Goal: Task Accomplishment & Management: Manage account settings

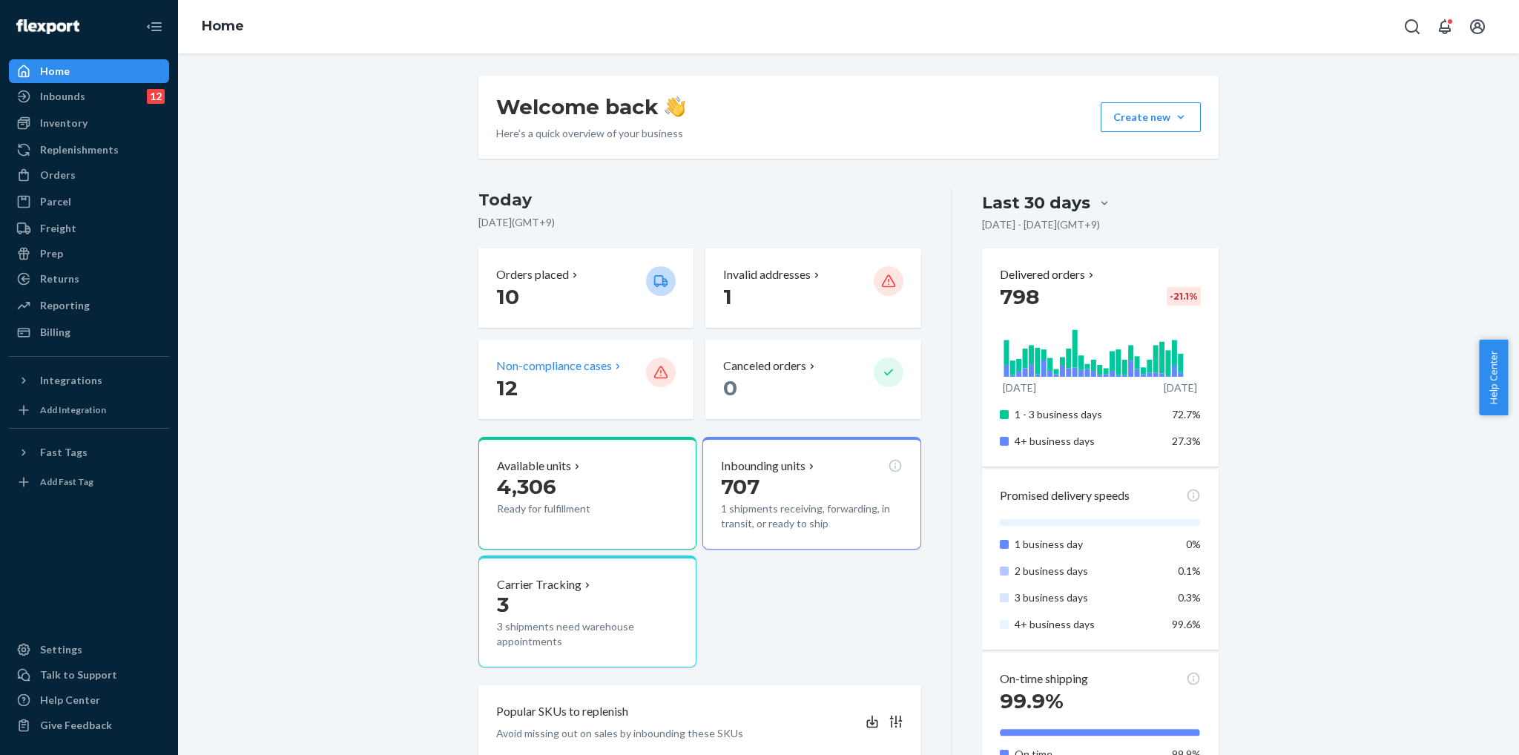
click at [589, 372] on p "Non-compliance cases" at bounding box center [554, 365] width 116 height 17
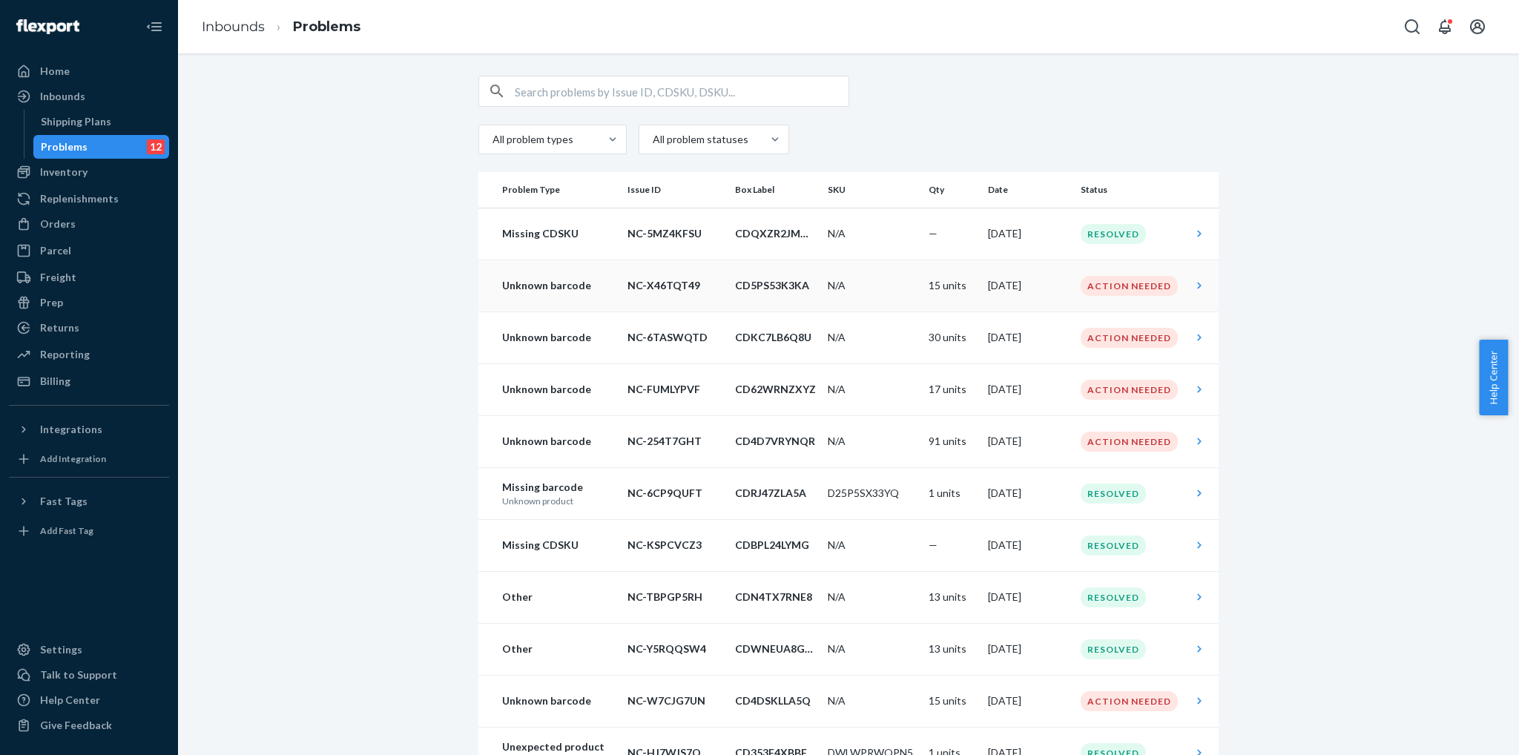
click at [1152, 285] on div "Action Needed" at bounding box center [1128, 286] width 97 height 20
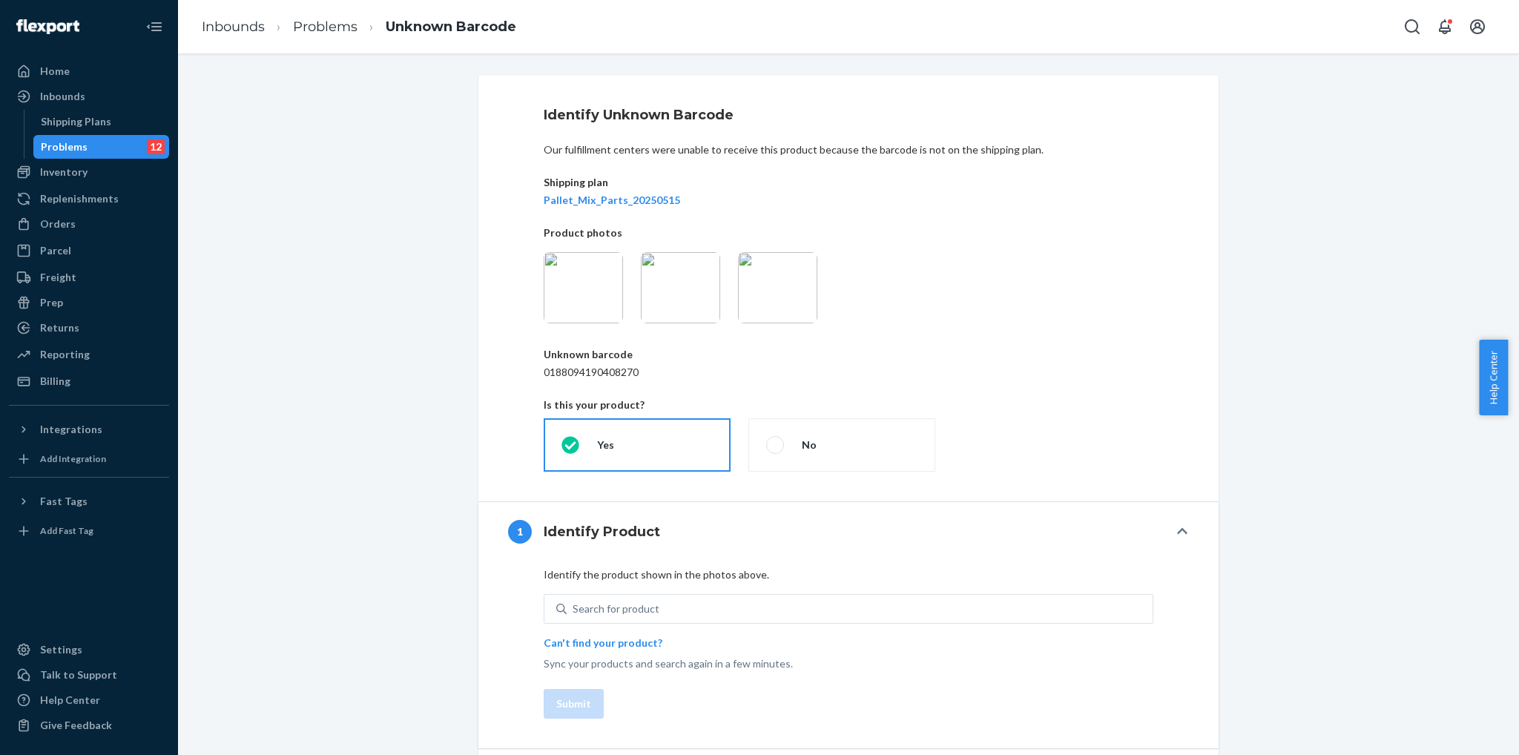
scroll to position [47, 0]
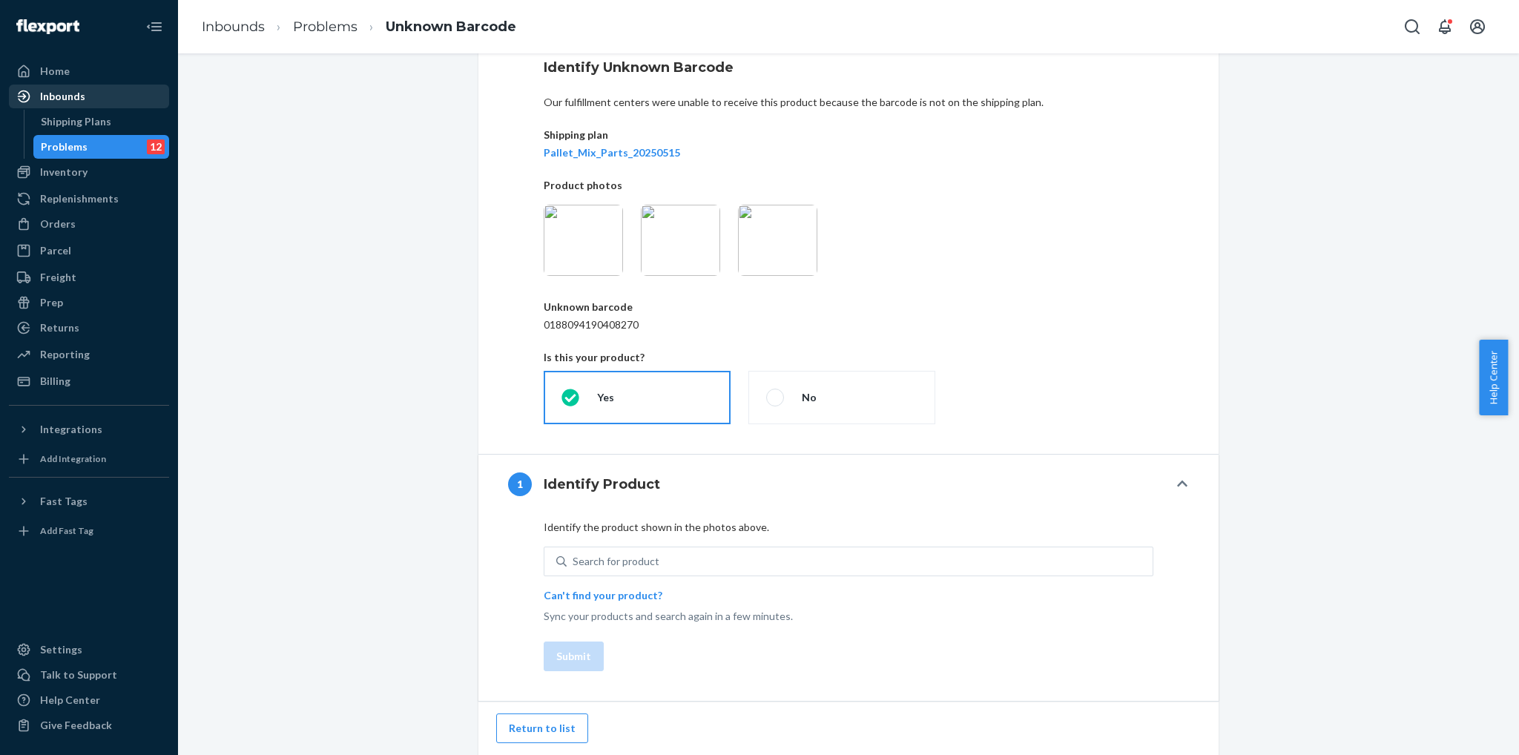
click at [121, 90] on div "Inbounds" at bounding box center [88, 96] width 157 height 21
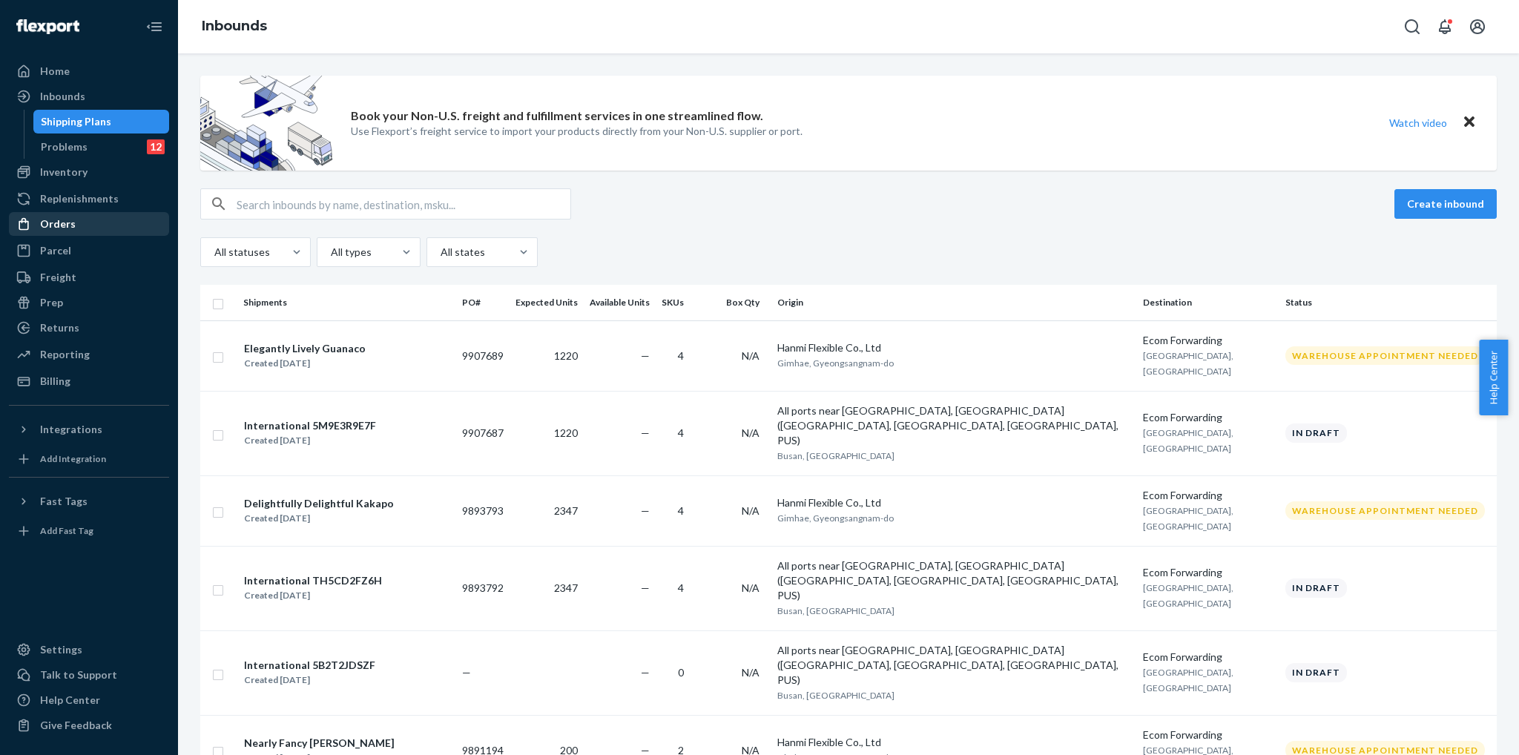
click at [110, 232] on div "Orders" at bounding box center [88, 224] width 157 height 21
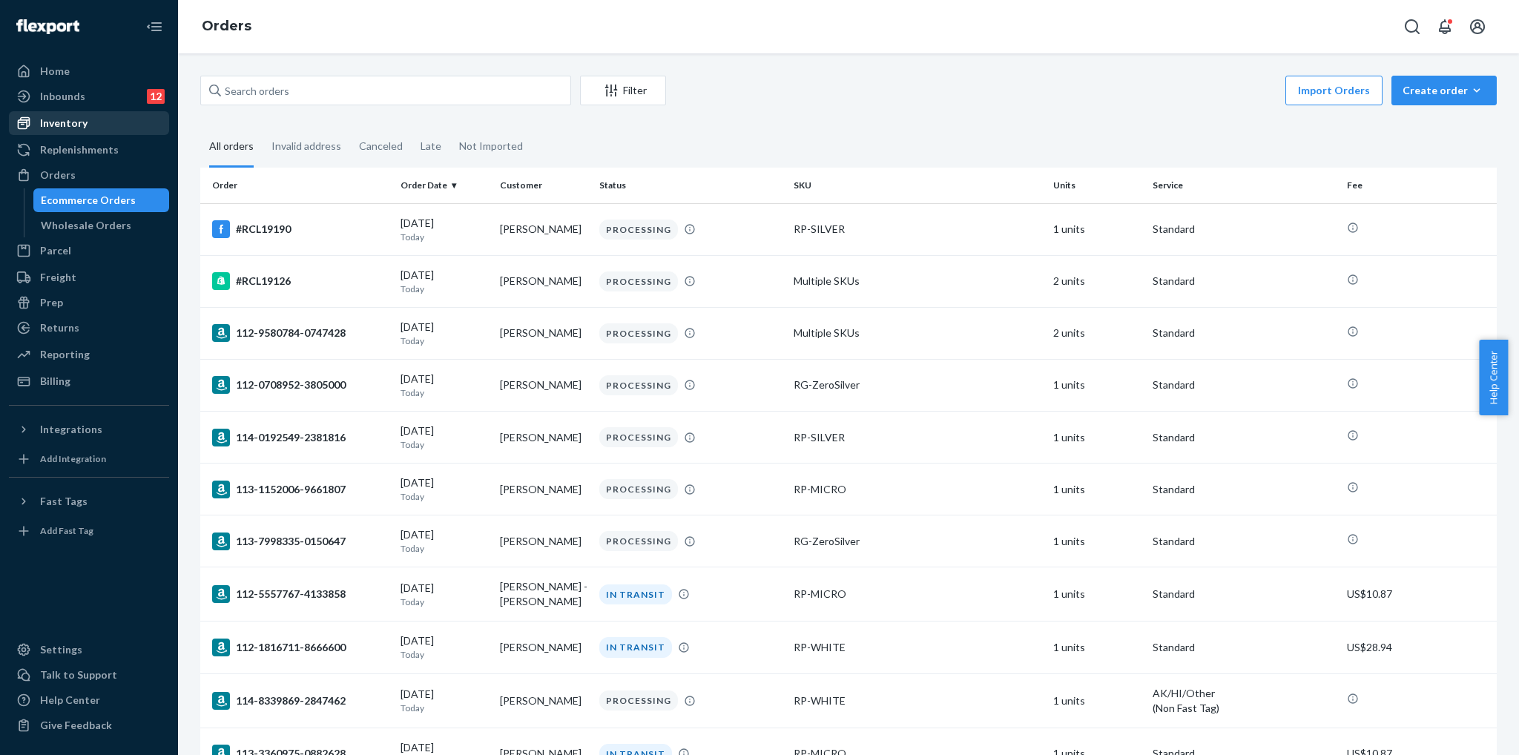
click at [86, 114] on div "Inventory" at bounding box center [88, 123] width 157 height 21
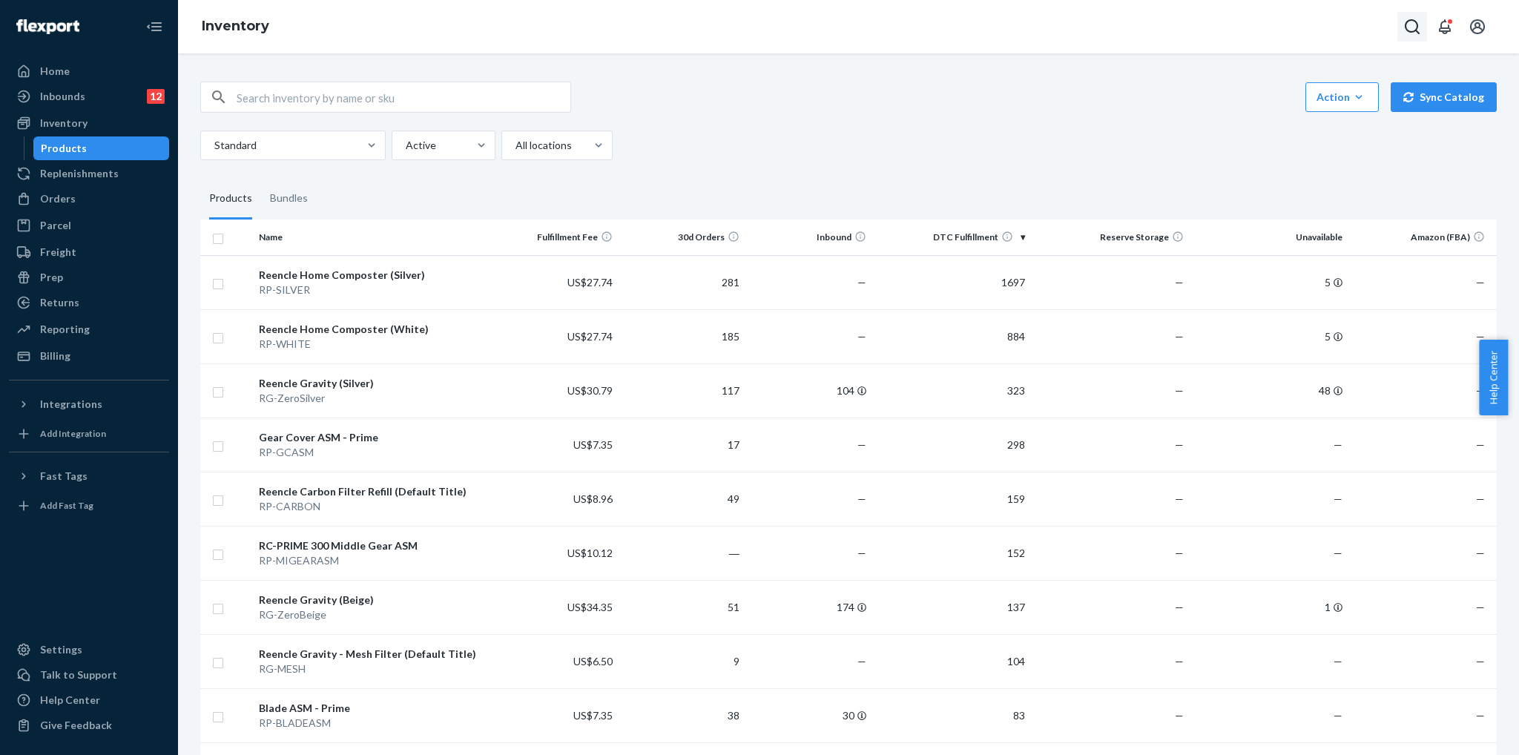
click at [1412, 32] on icon "Open Search Box" at bounding box center [1411, 26] width 15 height 15
click at [1333, 26] on input "Search Input" at bounding box center [1302, 26] width 182 height 15
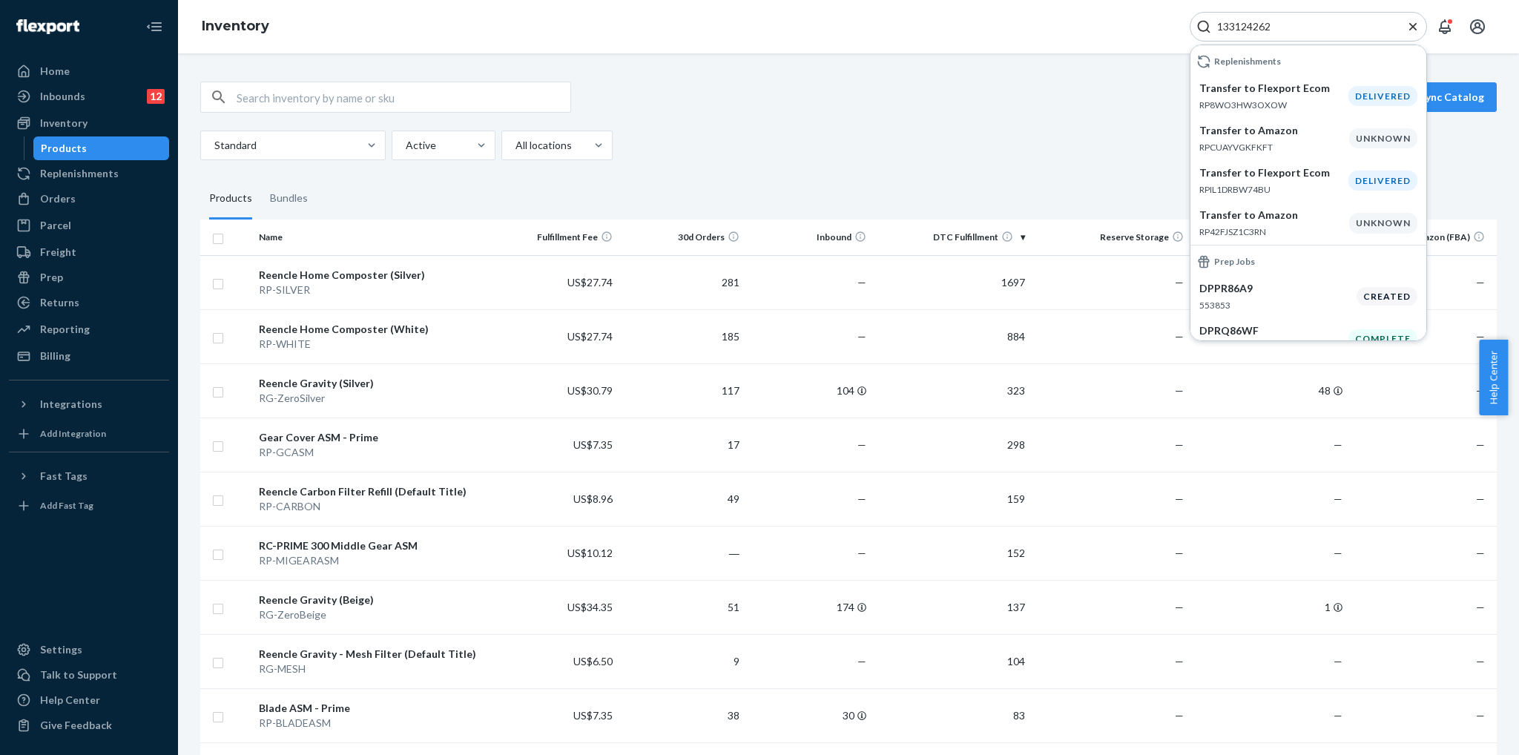
type input "133124262"
click at [1324, 101] on p "RP8WO3HW3OXOW" at bounding box center [1273, 105] width 149 height 13
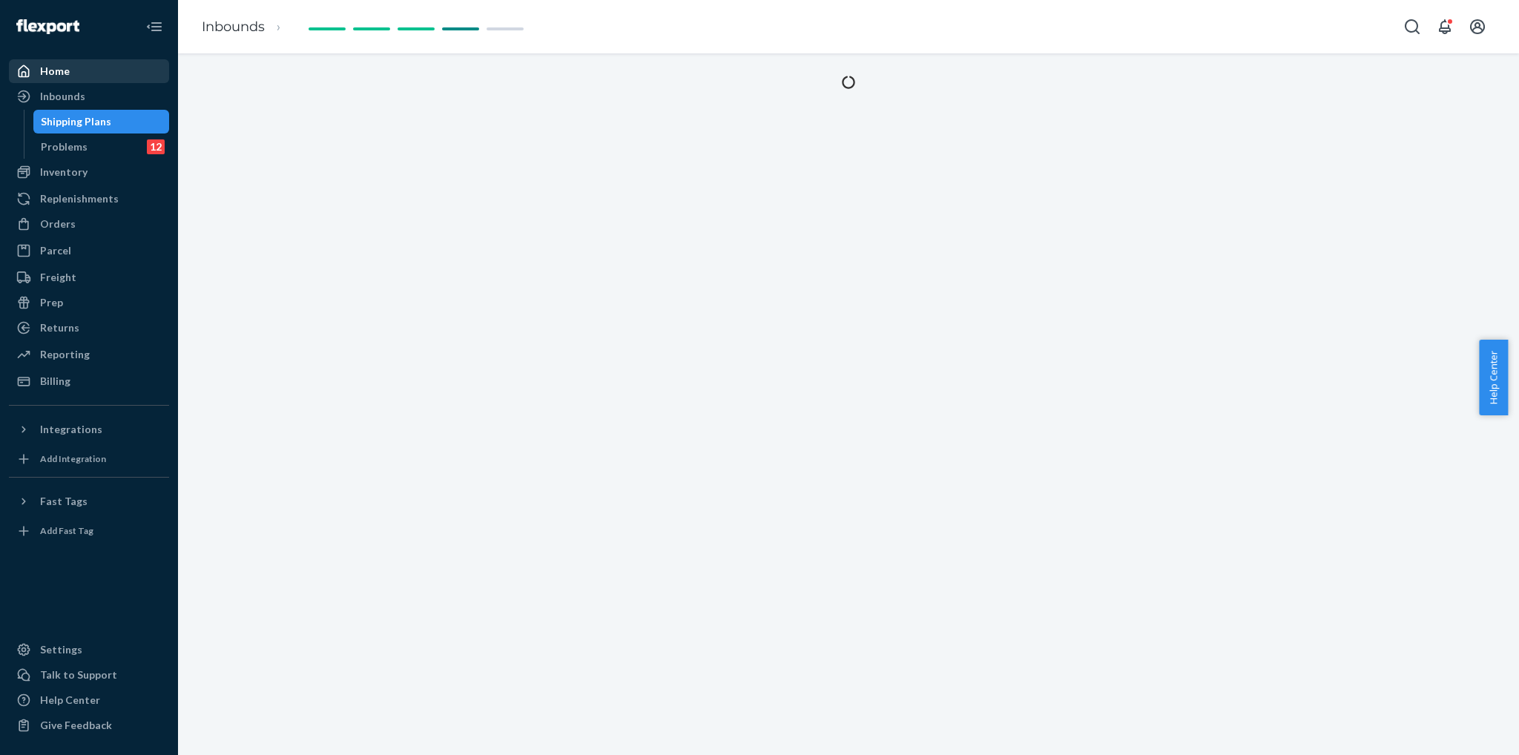
click at [77, 81] on div "Home" at bounding box center [88, 71] width 157 height 21
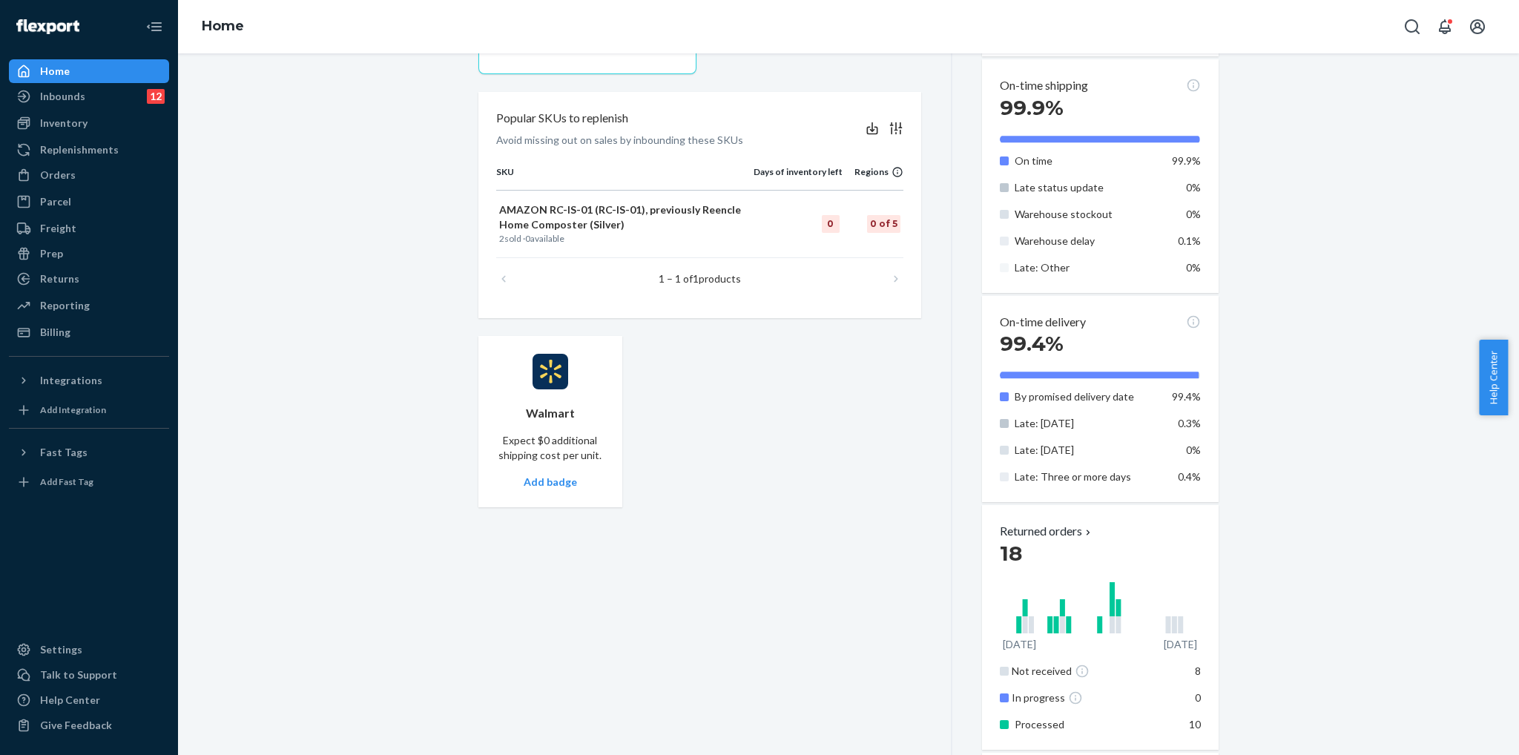
scroll to position [747, 0]
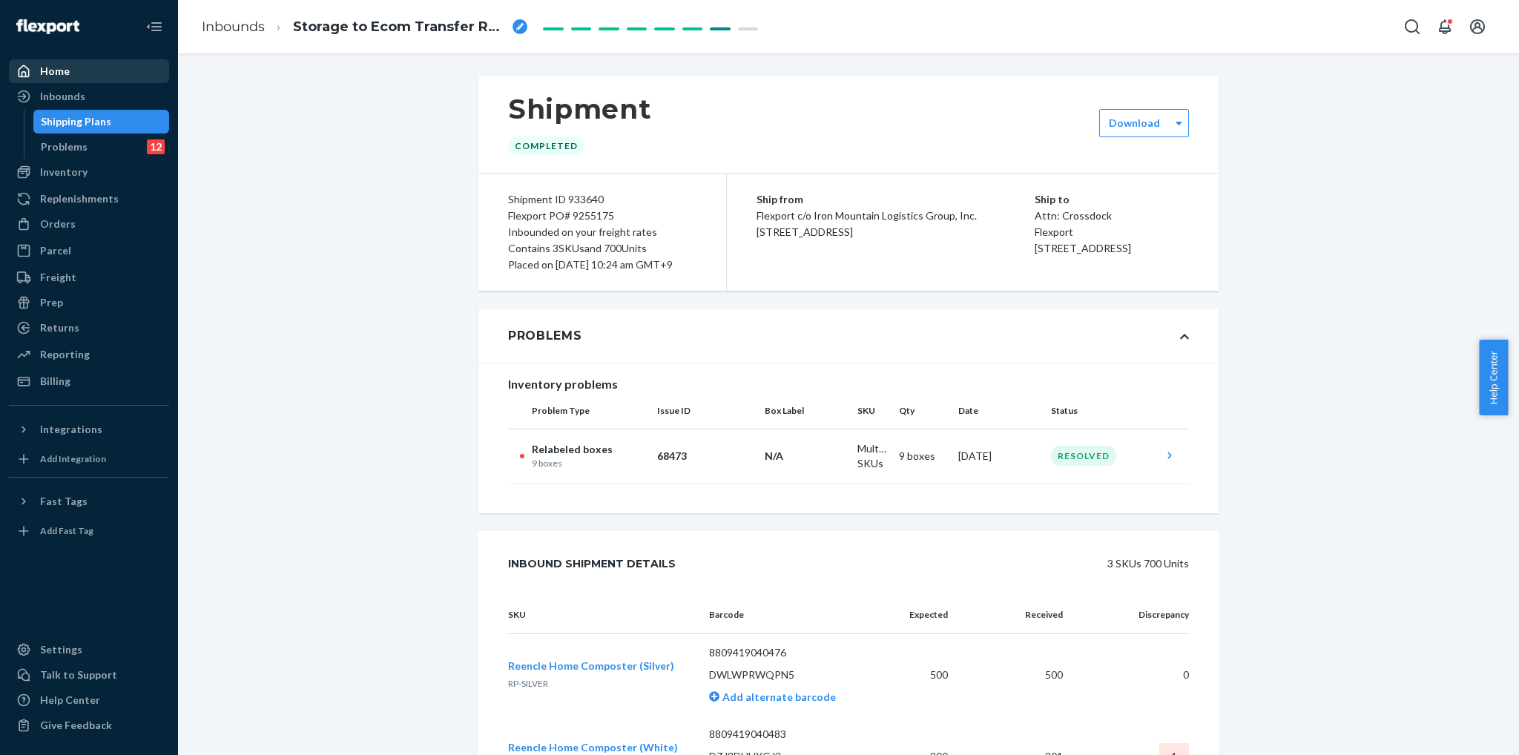
click at [82, 80] on div "Home" at bounding box center [88, 71] width 157 height 21
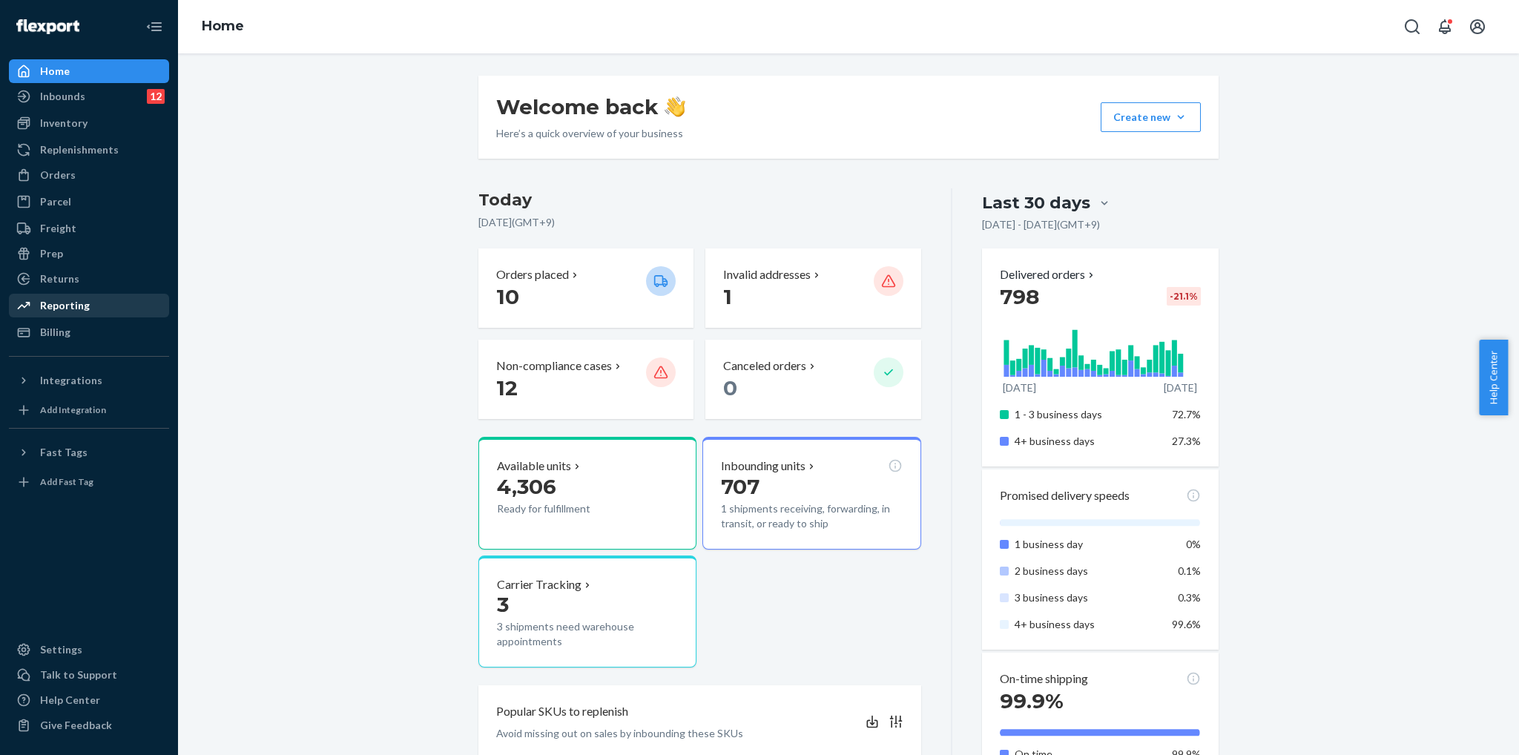
click at [122, 314] on div "Reporting" at bounding box center [88, 305] width 157 height 21
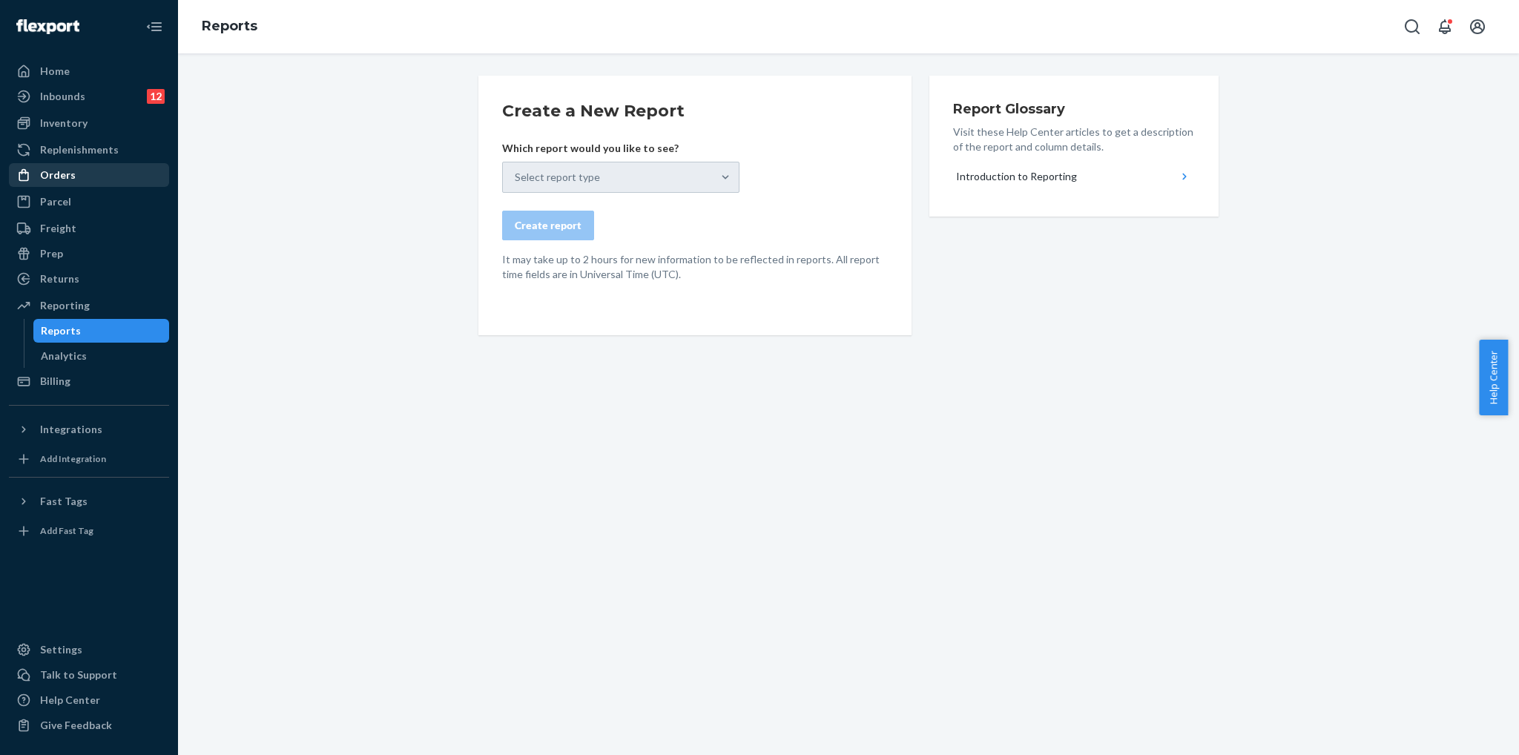
click at [113, 169] on div "Orders" at bounding box center [88, 175] width 157 height 21
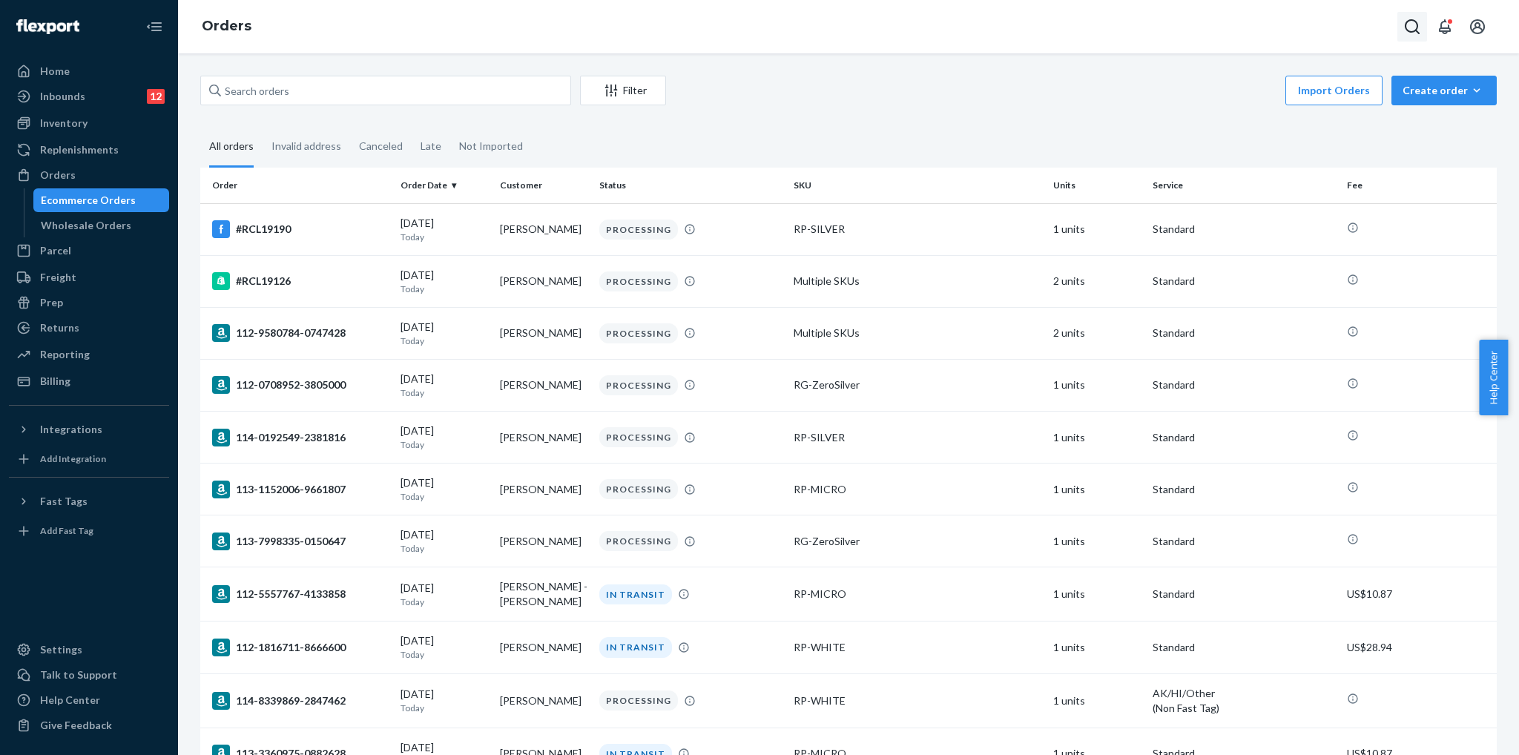
click at [1411, 30] on icon "Open Search Box" at bounding box center [1412, 27] width 18 height 18
click at [1342, 18] on div at bounding box center [1307, 27] width 237 height 30
click at [1344, 28] on input "Search Input" at bounding box center [1302, 26] width 182 height 15
paste input "#RCL18573"
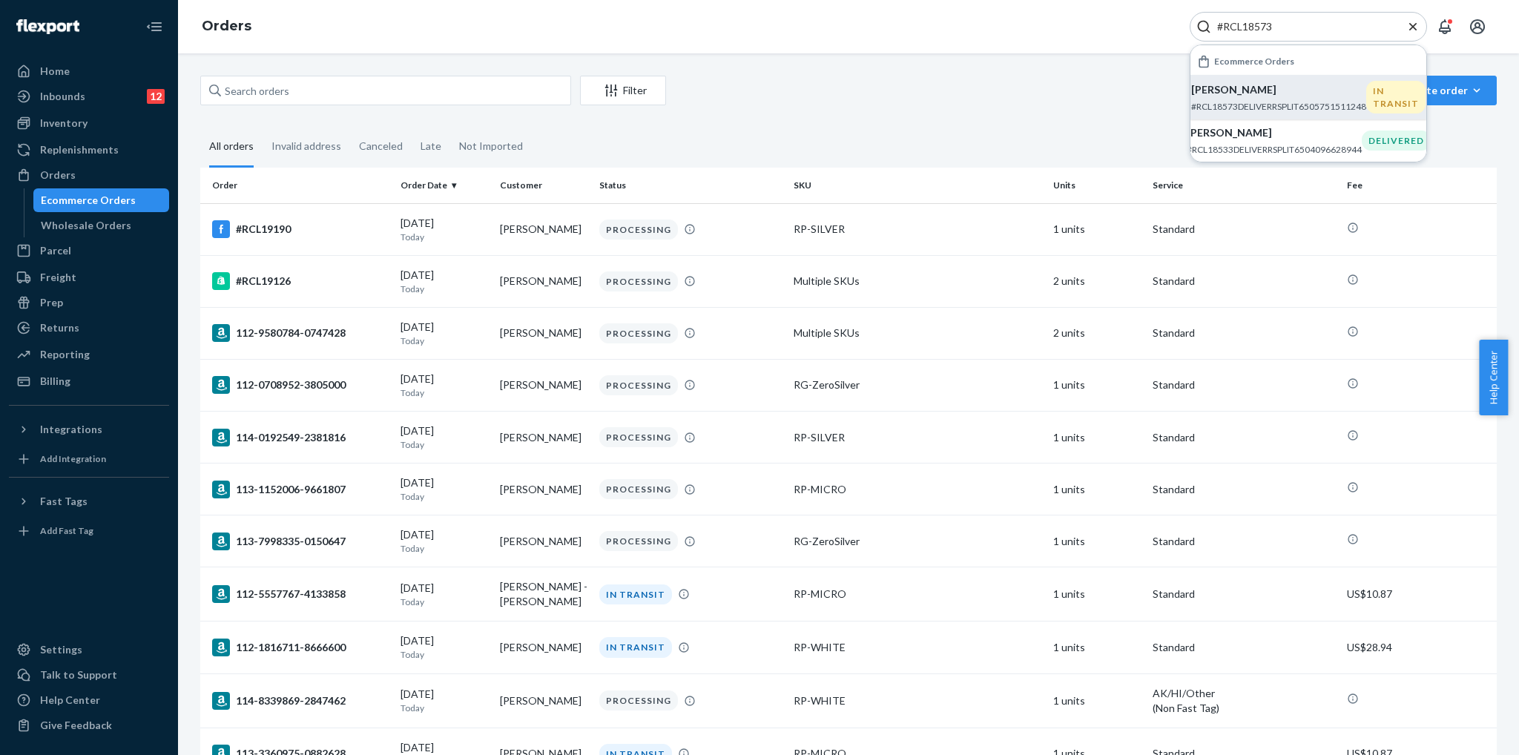
type input "#RCL18573"
click at [1322, 102] on p "#RCL18573DELIVERRSPLIT6505751511248" at bounding box center [1278, 106] width 175 height 13
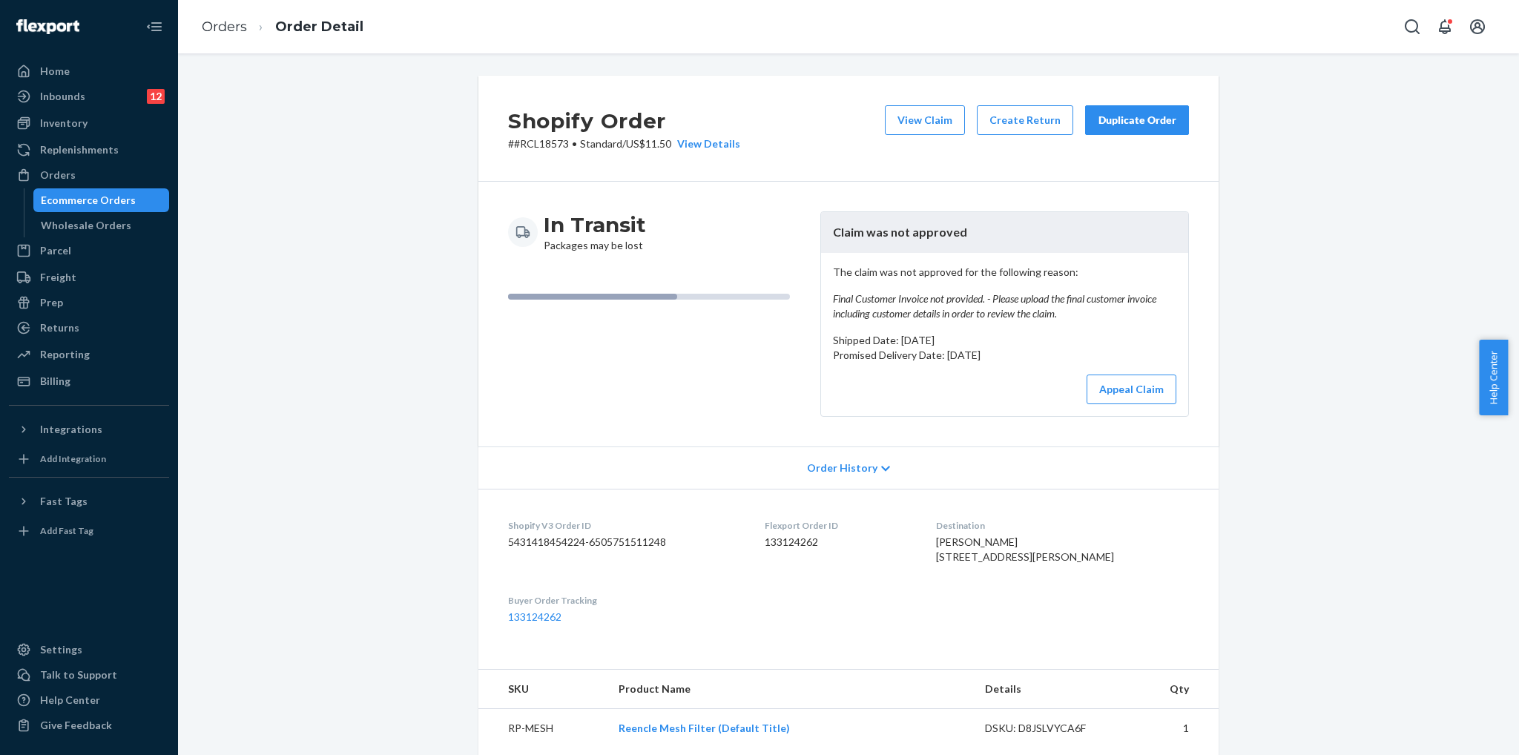
click at [1075, 174] on div "Shopify Order # #RCL18573 • Standard / US$11.50 View Details View Claim Create …" at bounding box center [848, 129] width 740 height 106
click at [1160, 398] on button "Appeal Claim" at bounding box center [1131, 389] width 90 height 30
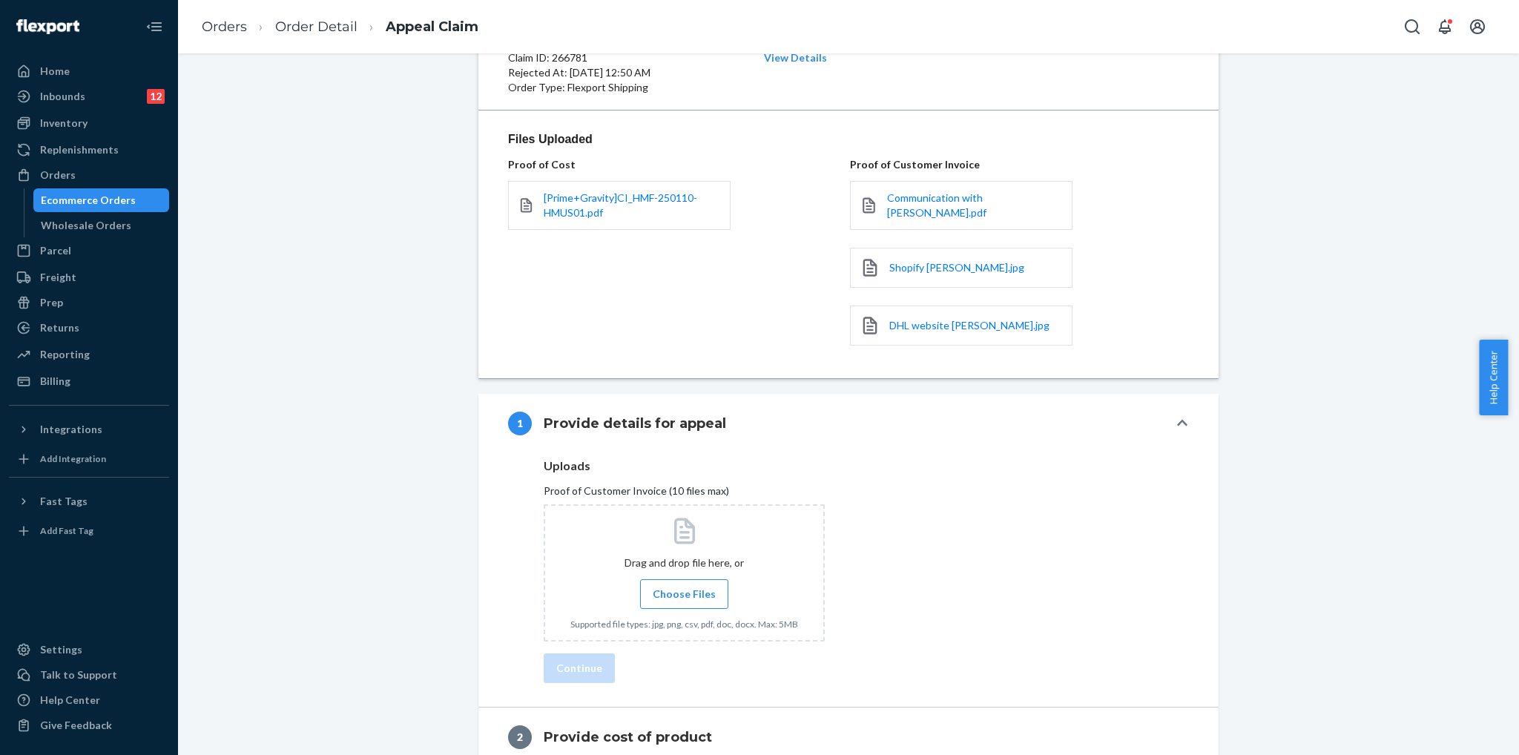
scroll to position [148, 0]
click at [1267, 262] on div "Claim Details Details Order ID: 133124262 Claim ID: 266781 Rejected At: [DATE] …" at bounding box center [848, 381] width 1318 height 908
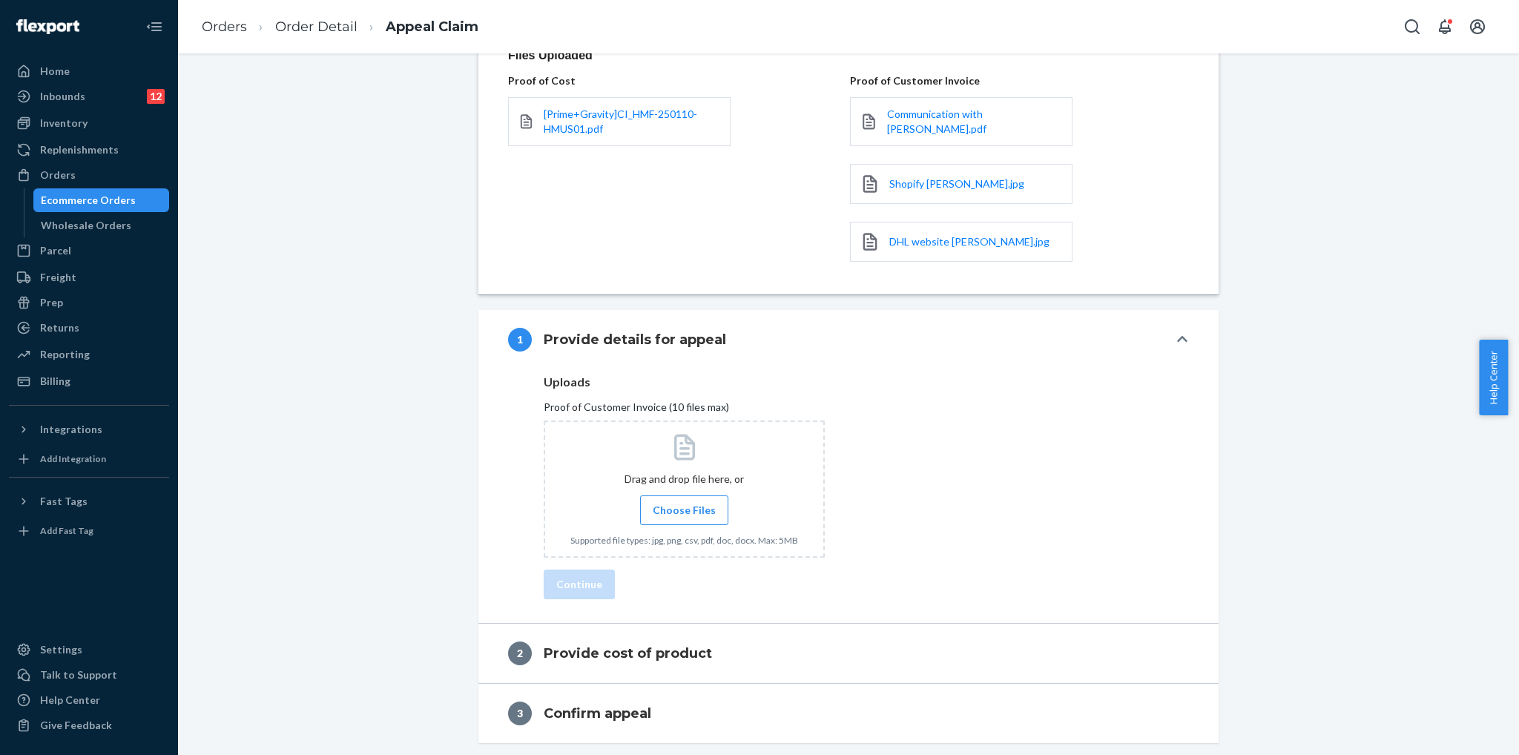
scroll to position [236, 0]
click at [696, 509] on span "Choose Files" at bounding box center [684, 510] width 63 height 15
click at [684, 509] on input "Choose Files" at bounding box center [684, 510] width 1 height 16
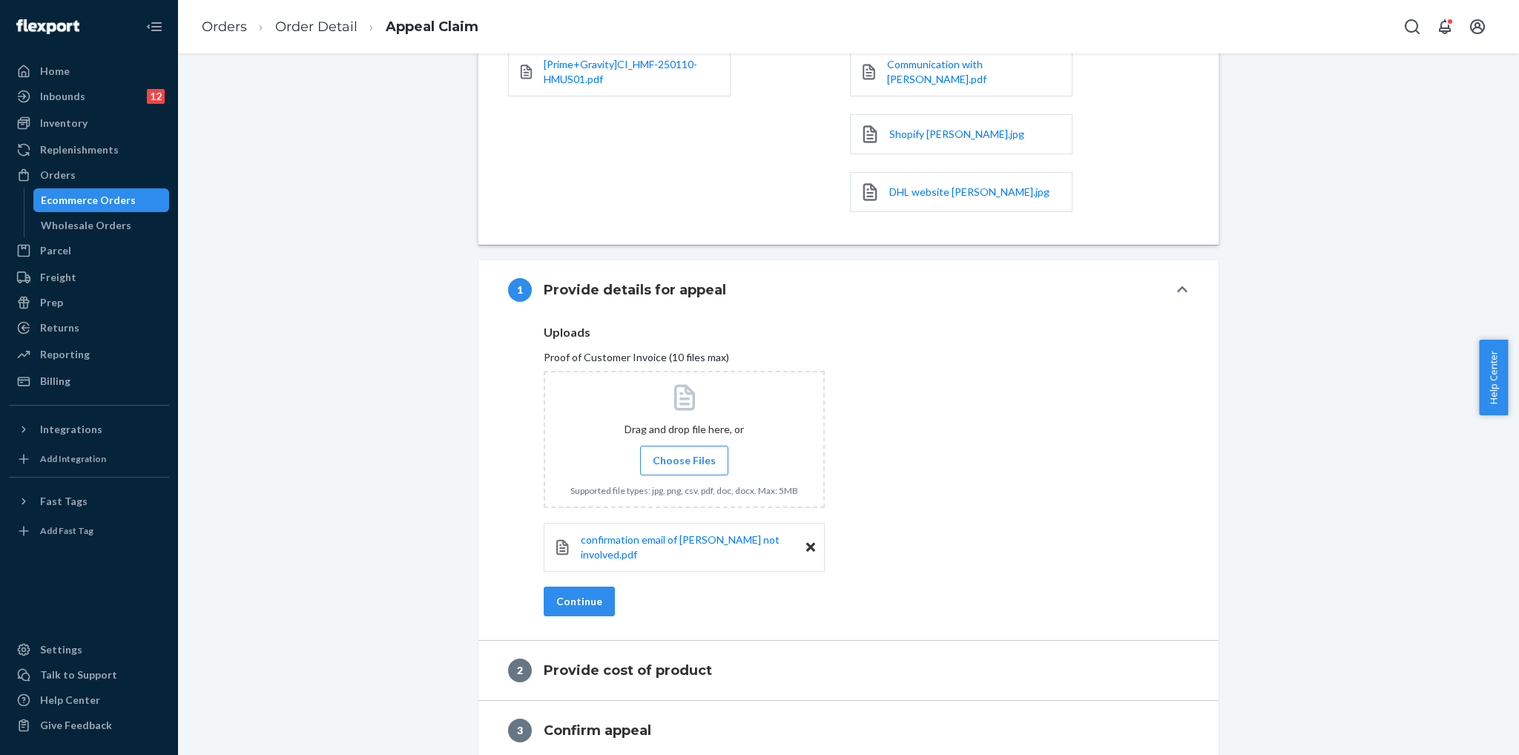
scroll to position [303, 0]
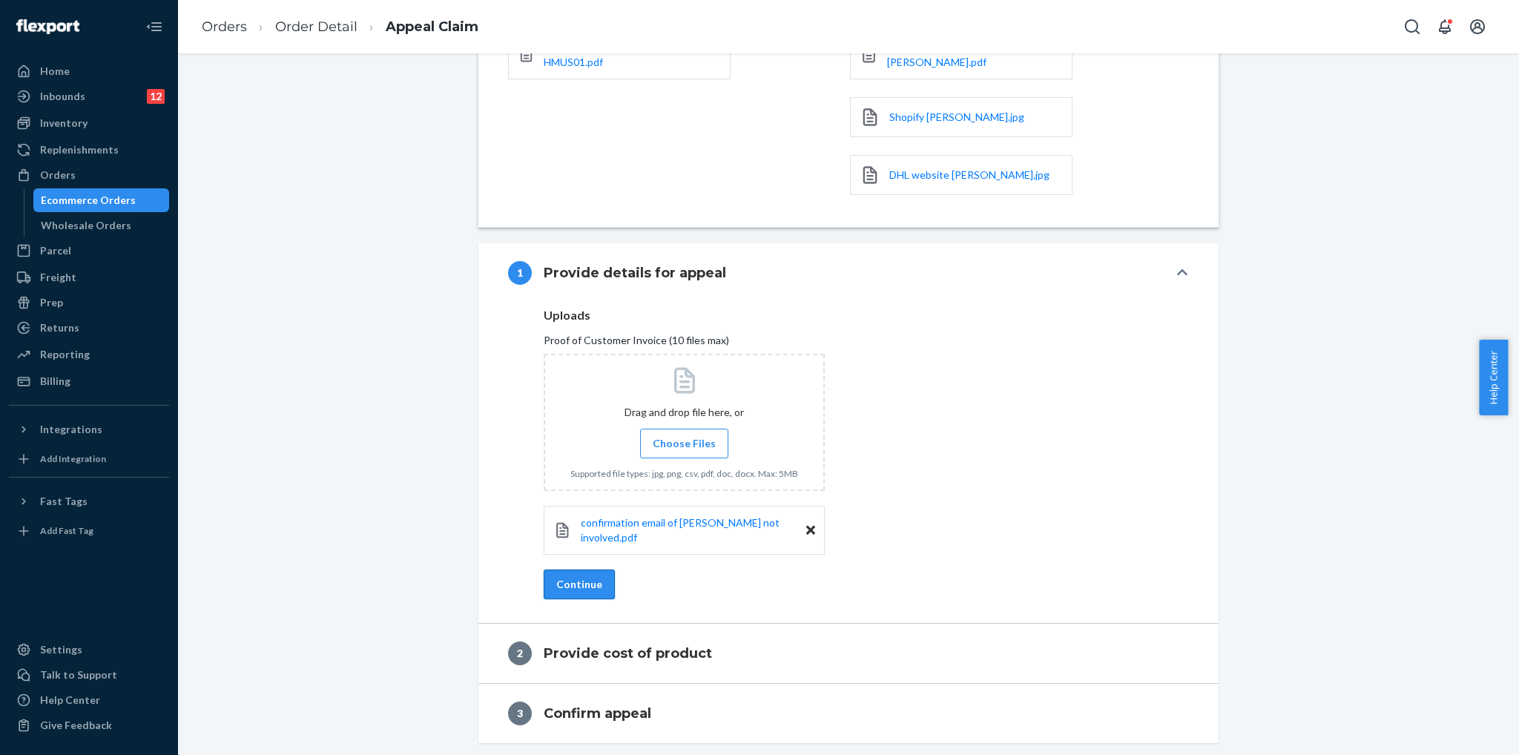
click at [593, 590] on button "Continue" at bounding box center [579, 585] width 71 height 30
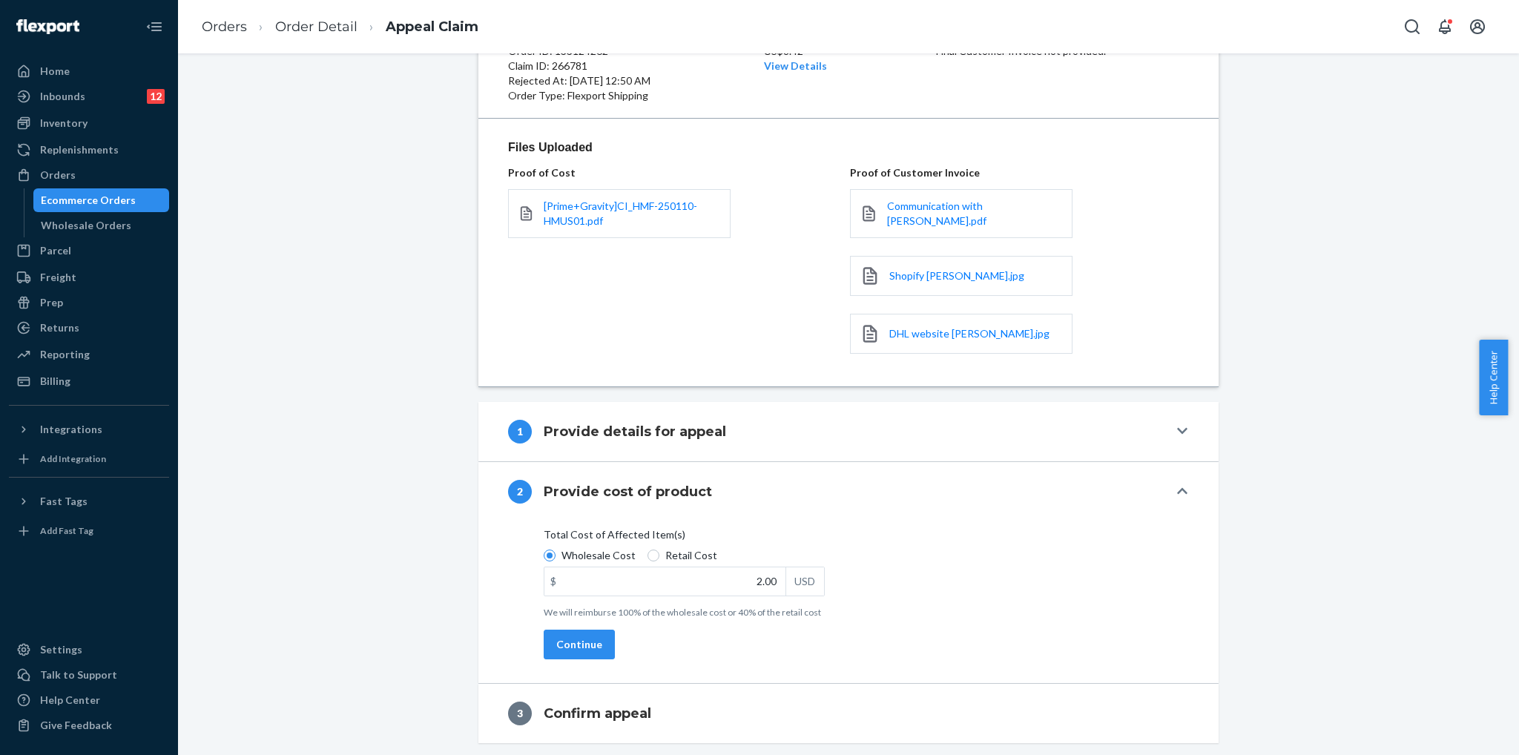
scroll to position [144, 0]
click at [584, 638] on button "Continue" at bounding box center [579, 645] width 71 height 30
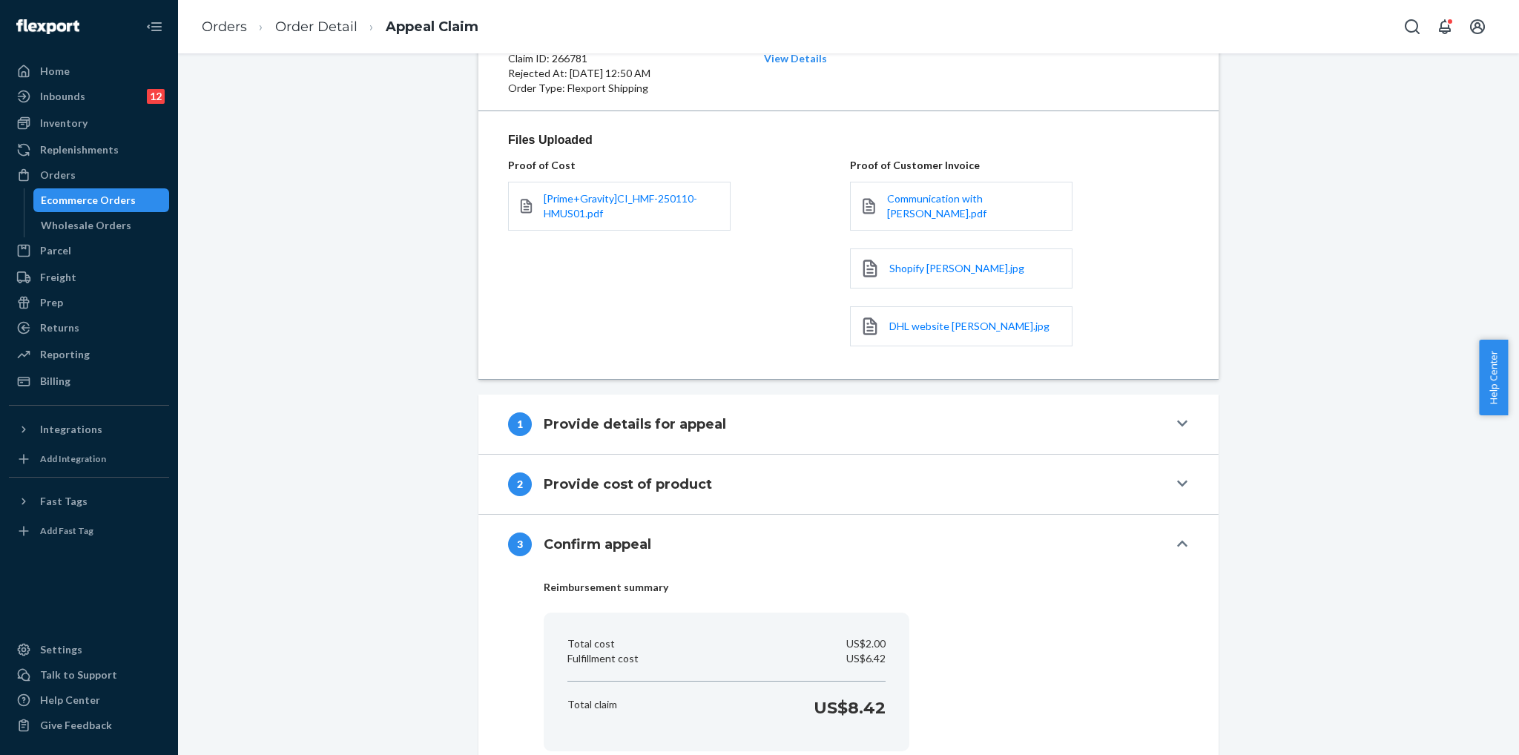
scroll to position [251, 0]
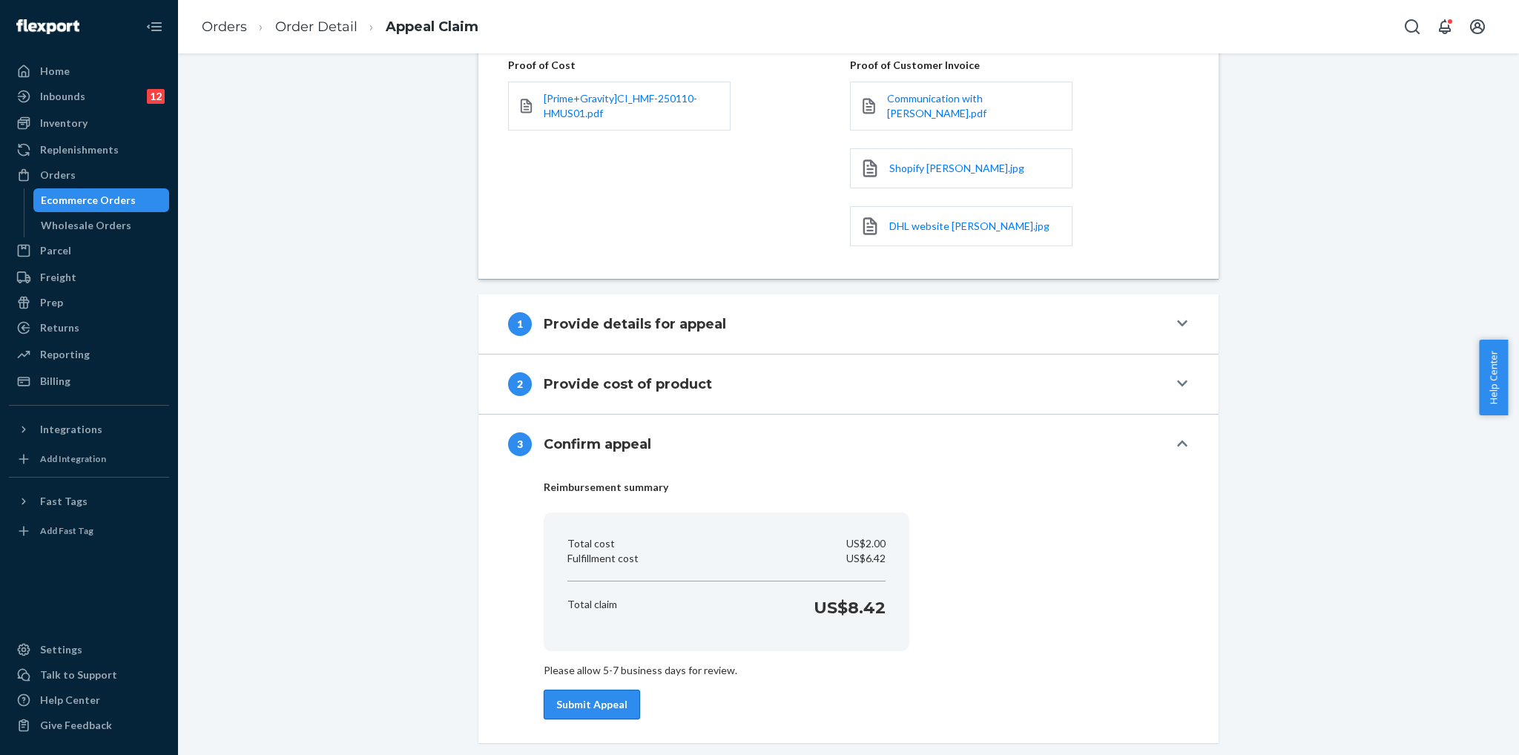
click at [591, 698] on button "Submit Appeal" at bounding box center [592, 705] width 96 height 30
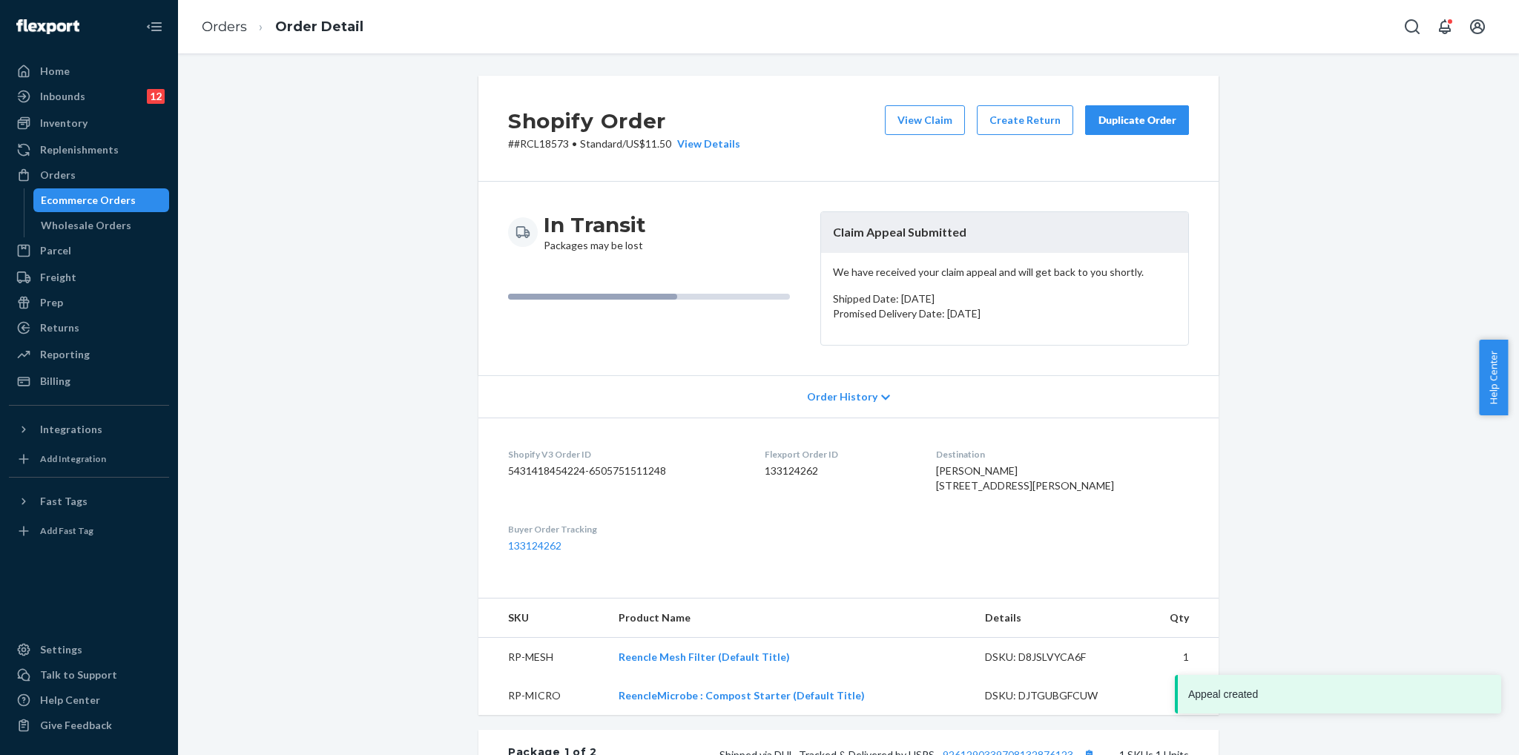
click at [1359, 223] on div "Shopify Order # #RCL18573 • Standard / US$11.50 View Details View Claim Create …" at bounding box center [848, 721] width 1318 height 1290
click at [1414, 24] on icon "Open Search Box" at bounding box center [1412, 27] width 18 height 18
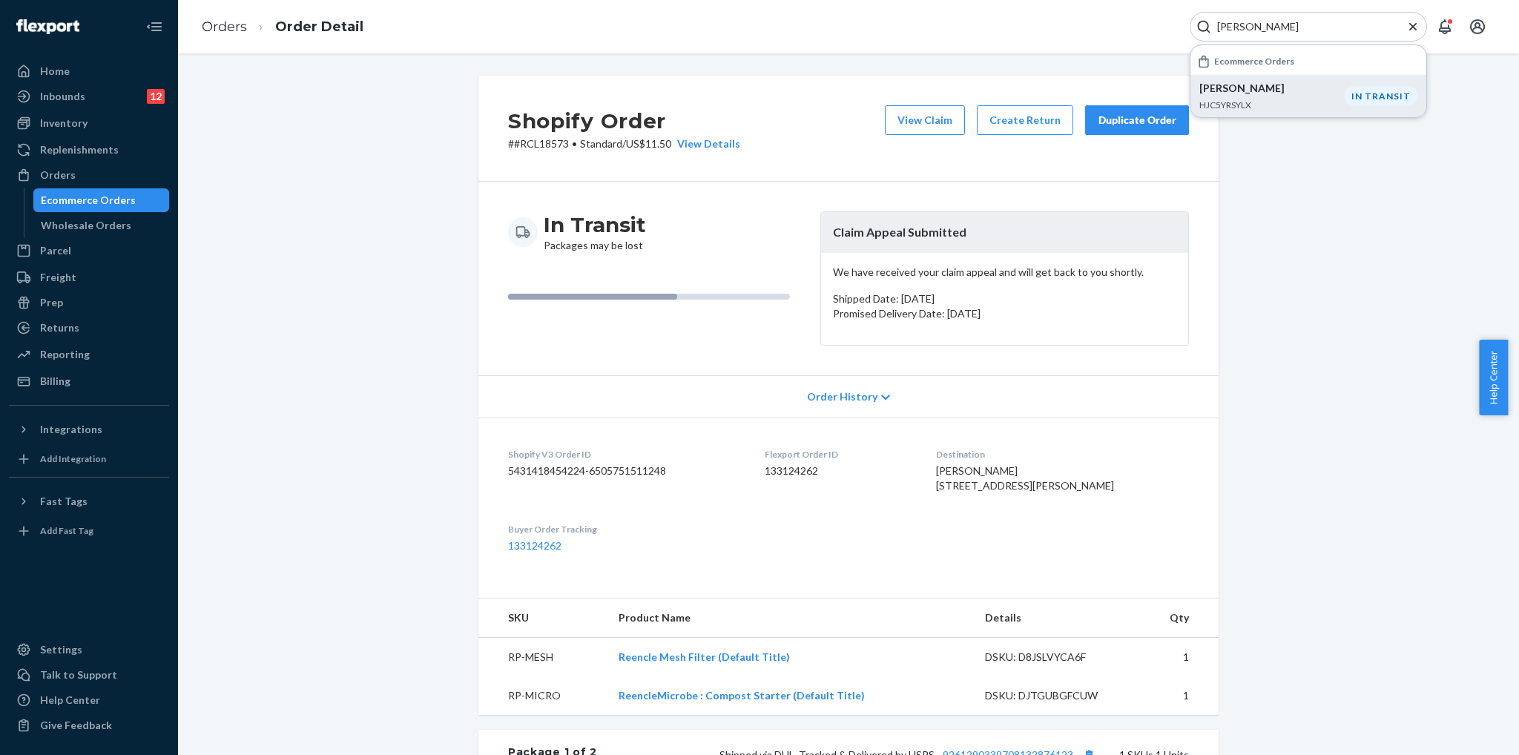
type input "[PERSON_NAME]"
click at [1319, 93] on p "[PERSON_NAME]" at bounding box center [1271, 88] width 145 height 15
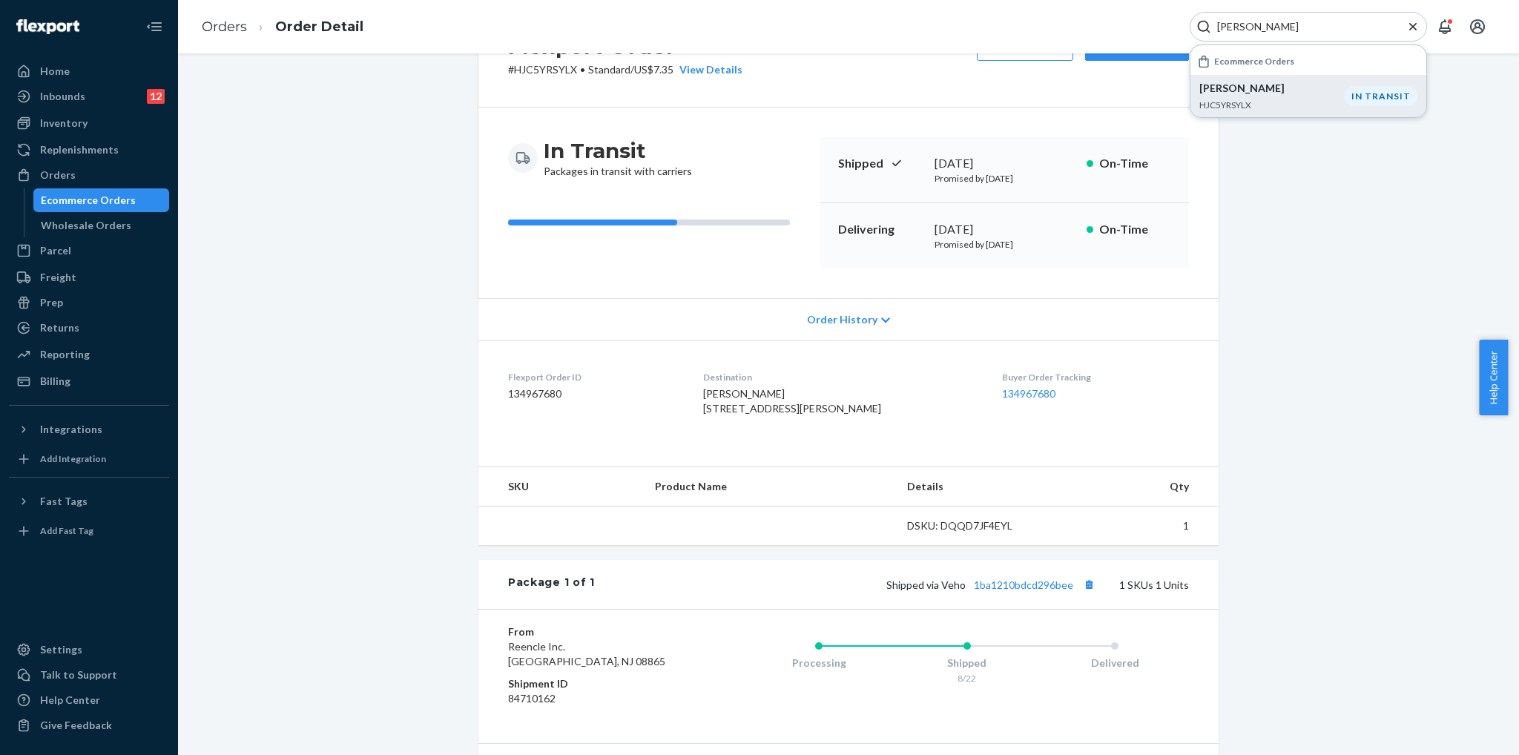
scroll to position [222, 0]
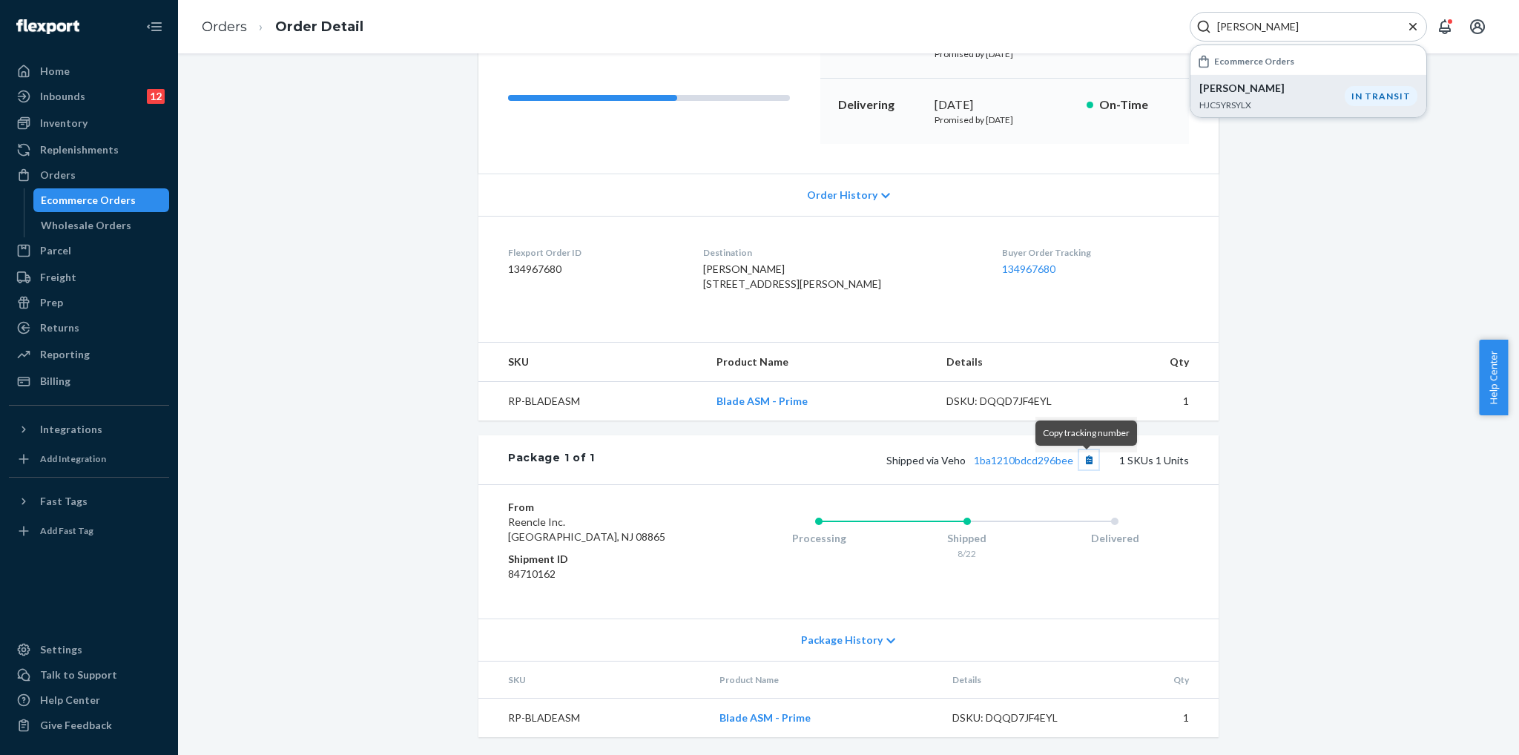
click at [1083, 463] on button "Copy tracking number" at bounding box center [1088, 459] width 19 height 19
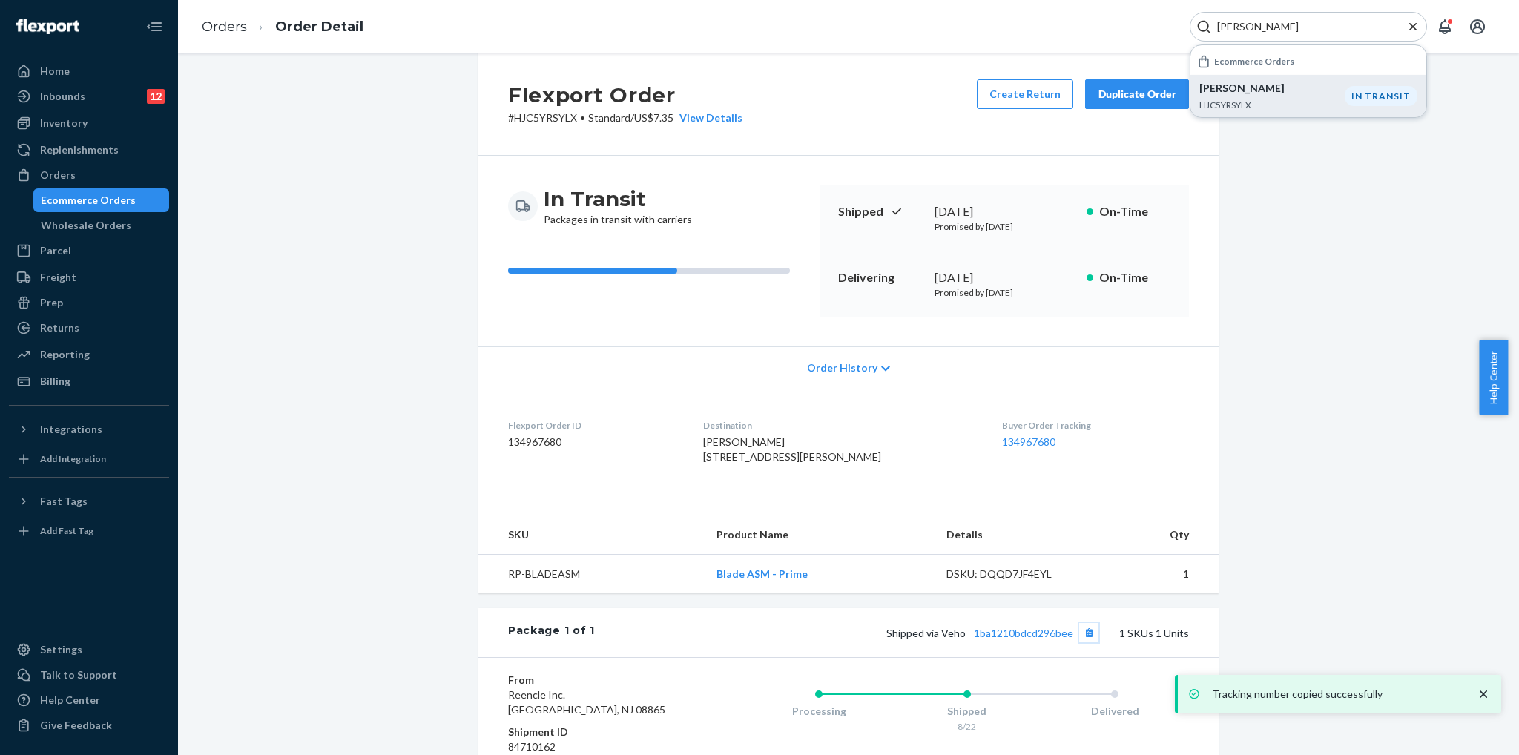
scroll to position [0, 0]
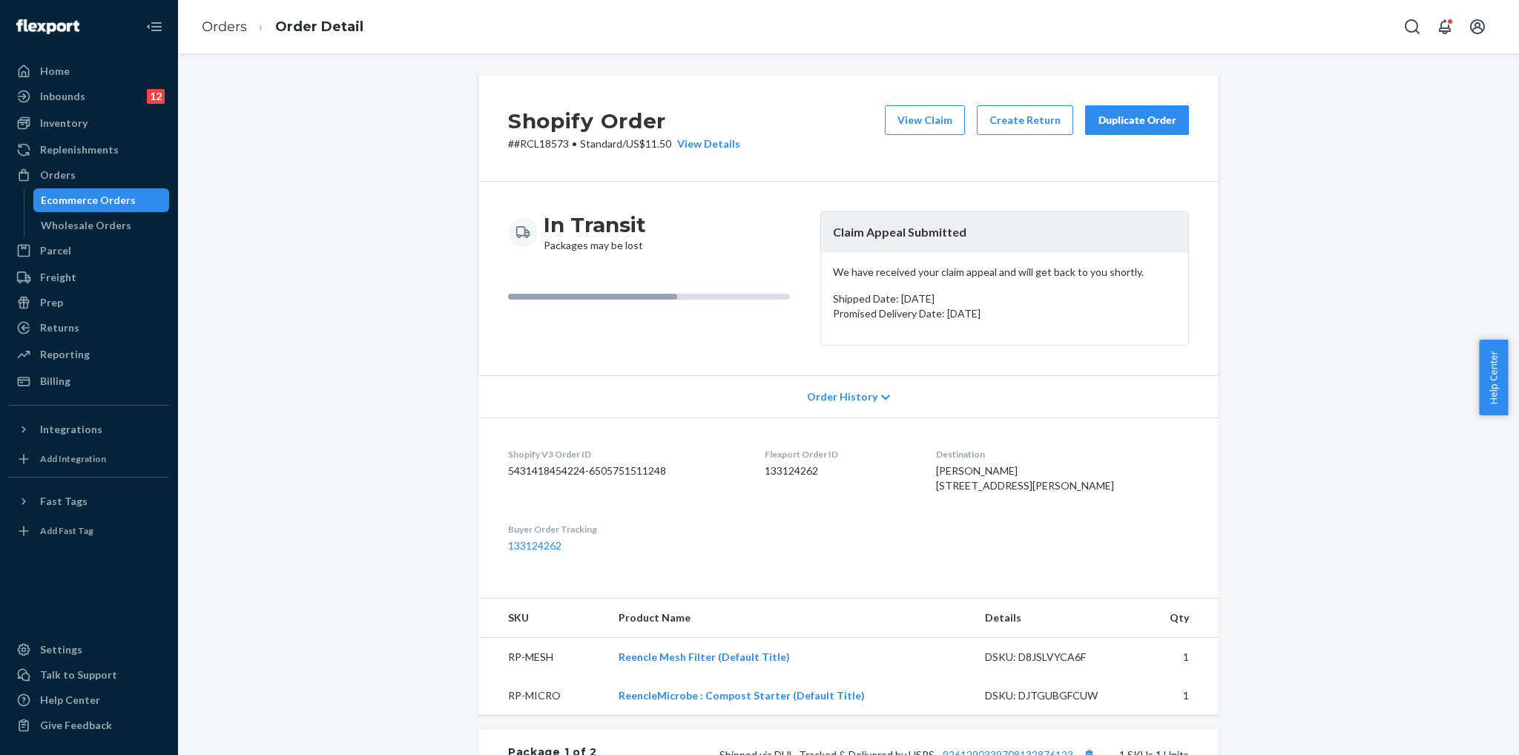
click at [1199, 228] on div "In Transit Packages may be lost Claim Appeal Submitted We have received your cl…" at bounding box center [848, 279] width 740 height 194
click at [931, 125] on button "View Claim" at bounding box center [925, 120] width 80 height 30
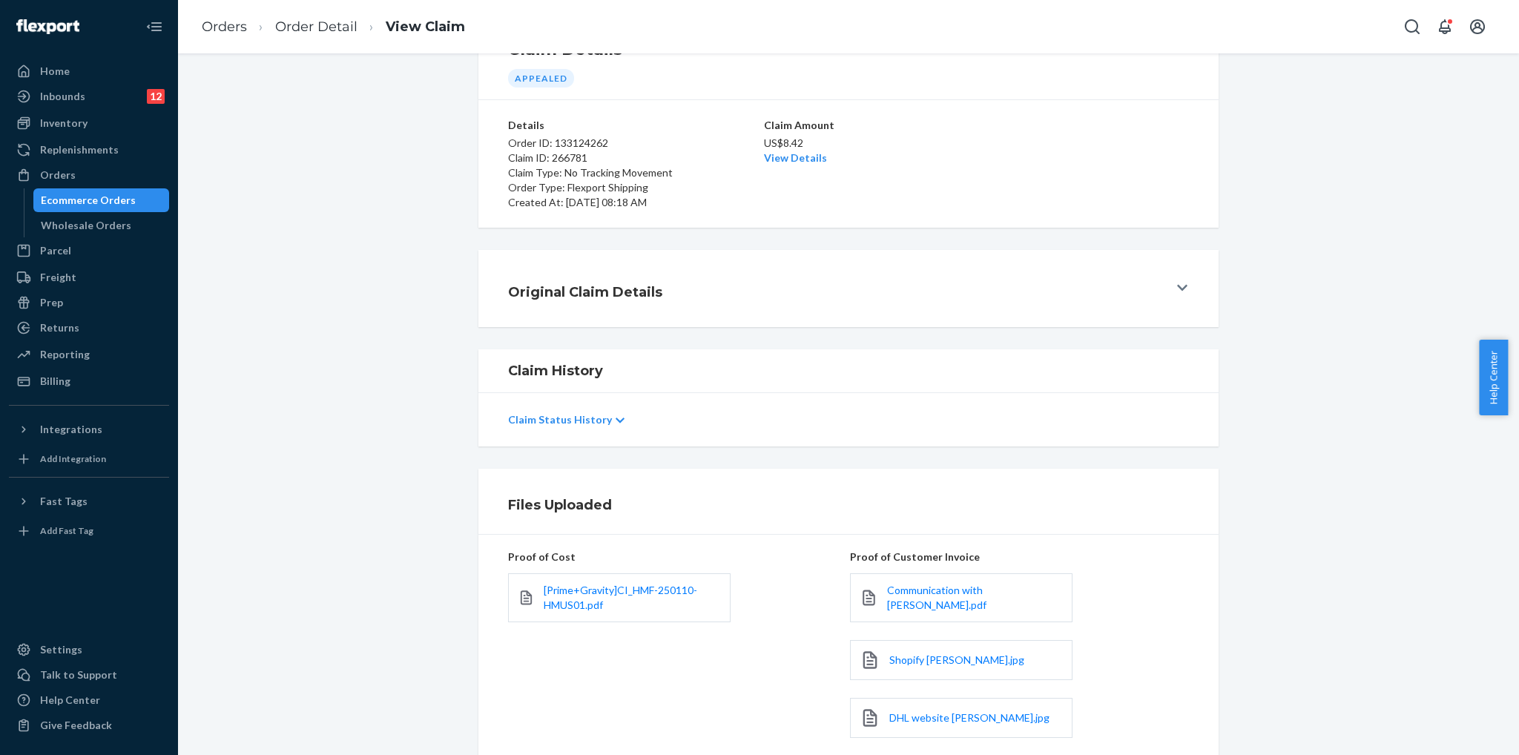
scroll to position [51, 0]
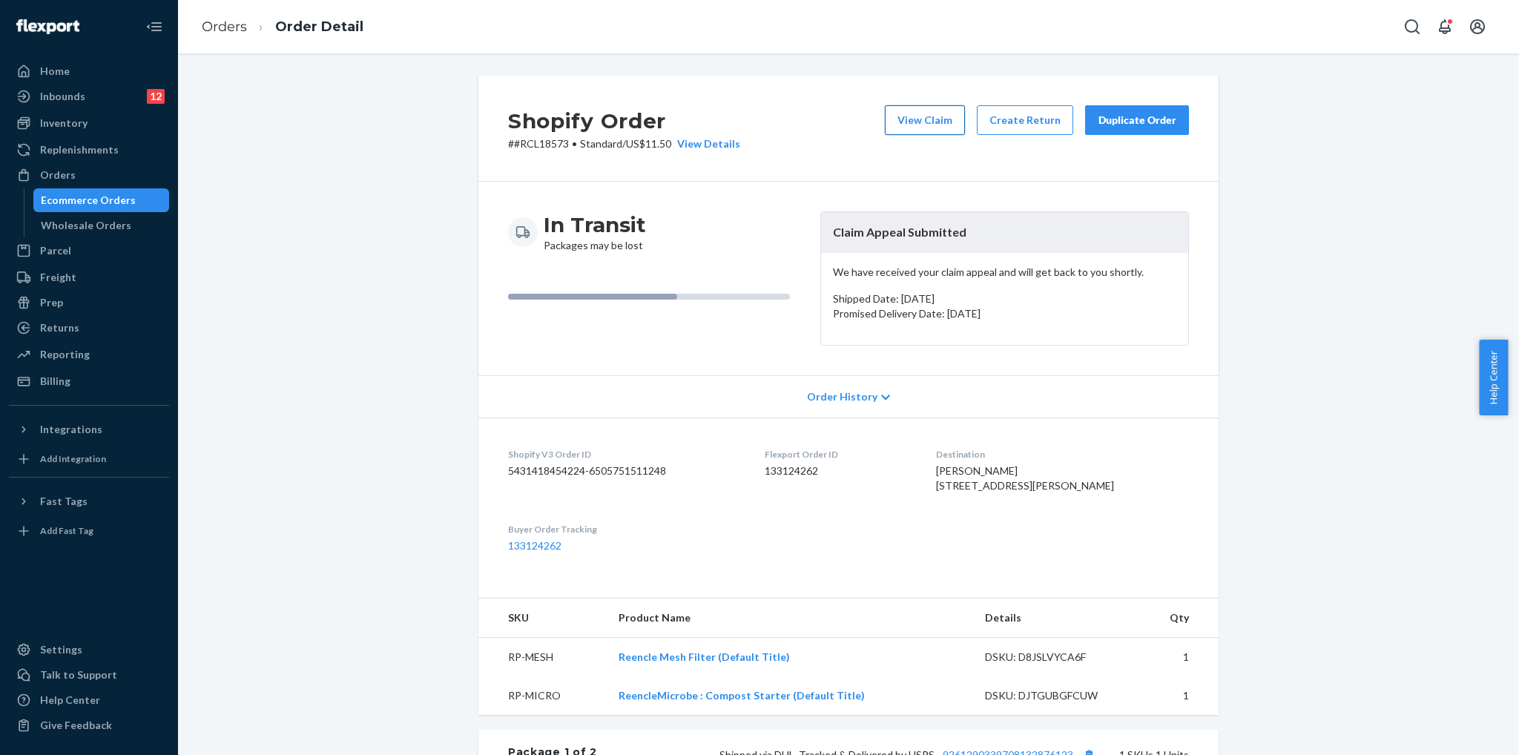
click at [930, 122] on button "View Claim" at bounding box center [925, 120] width 80 height 30
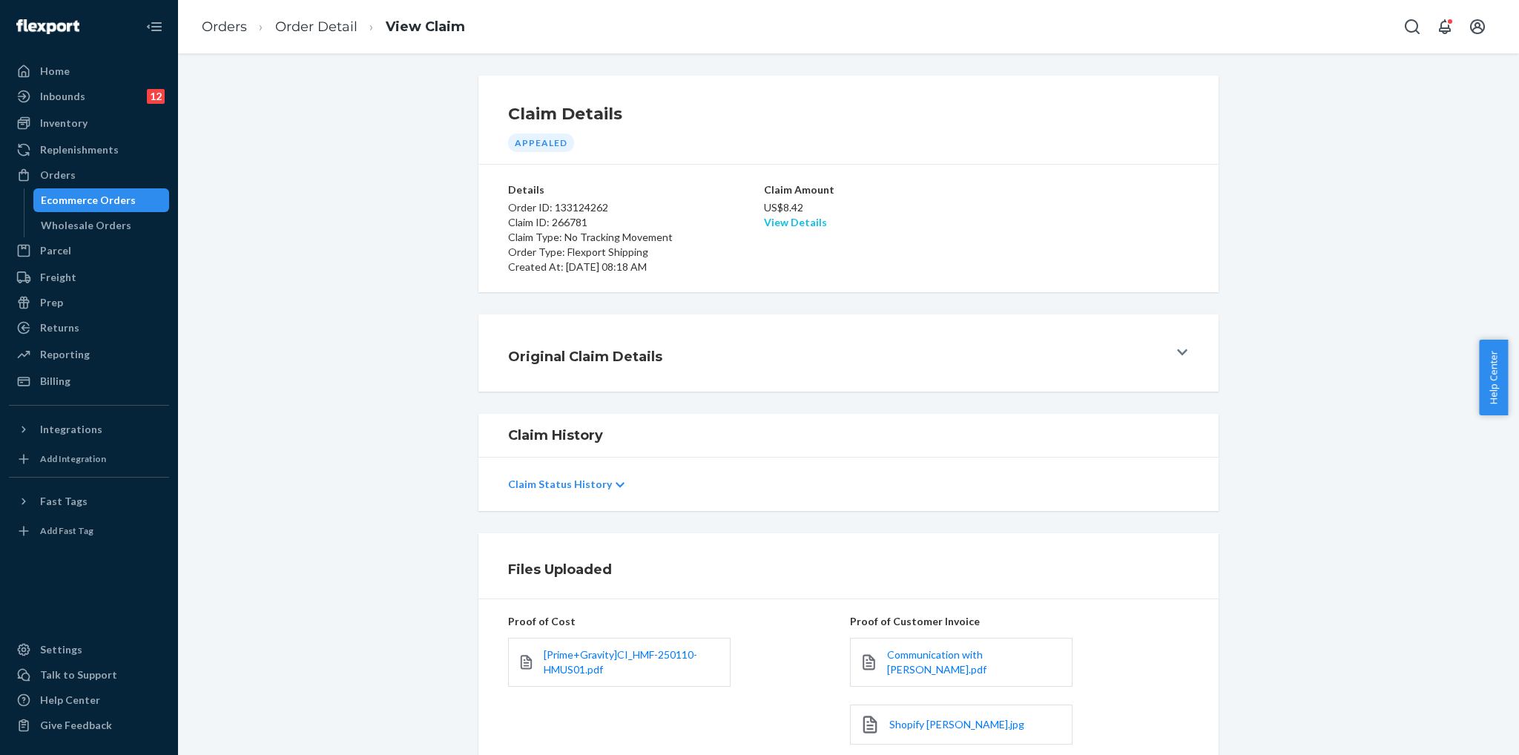
click at [784, 228] on link "View Details" at bounding box center [795, 222] width 63 height 13
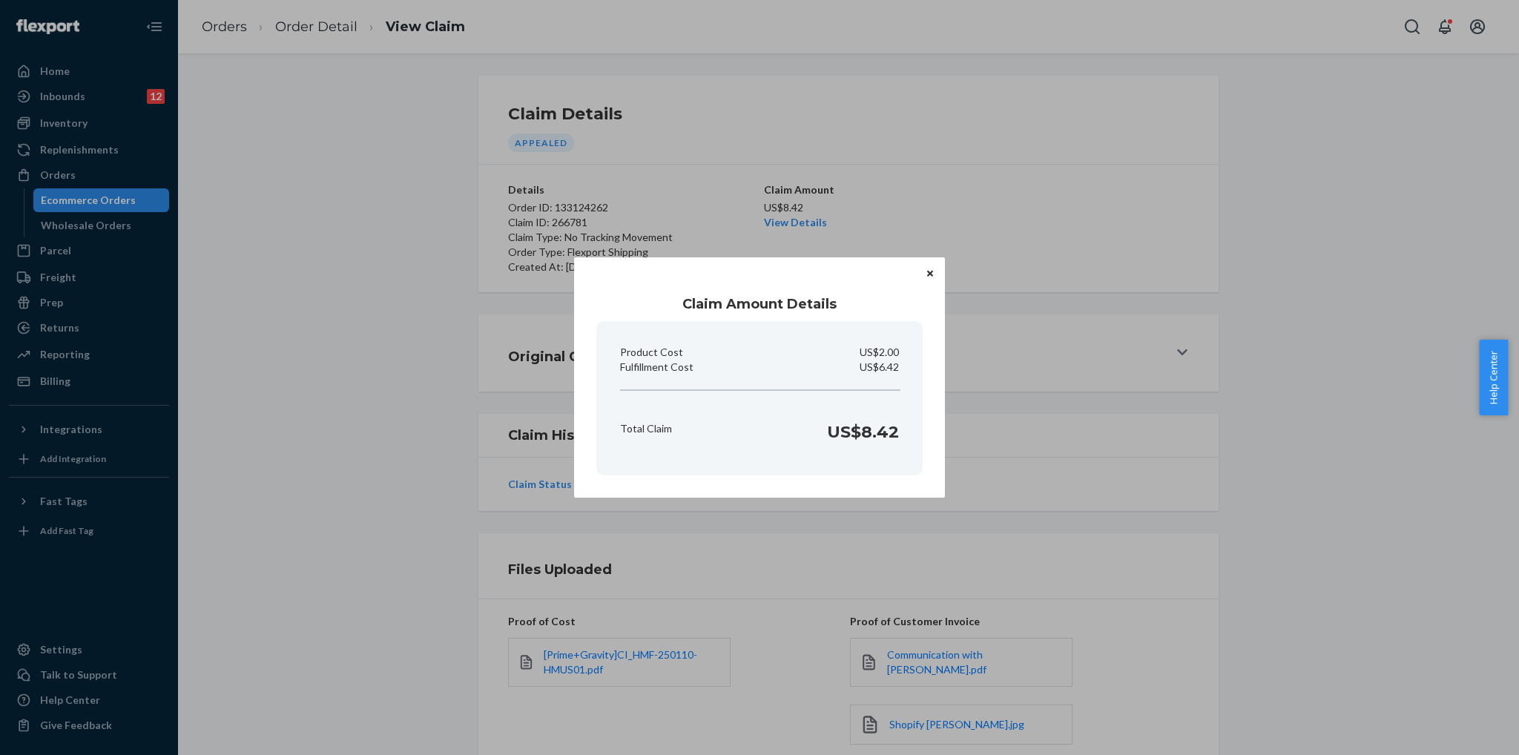
click at [922, 269] on button "Close" at bounding box center [929, 273] width 15 height 16
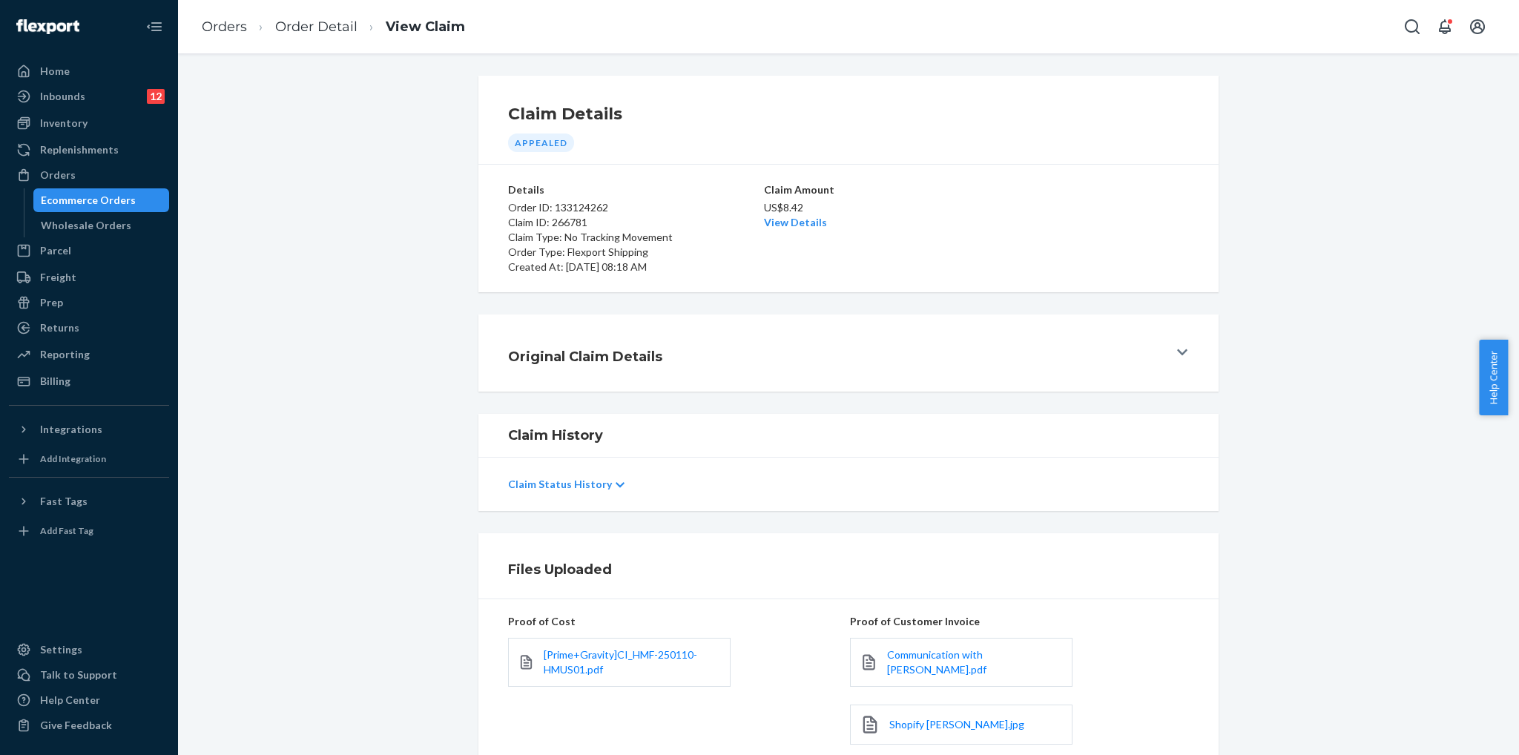
click at [1191, 356] on button "Original Claim Details" at bounding box center [848, 352] width 740 height 77
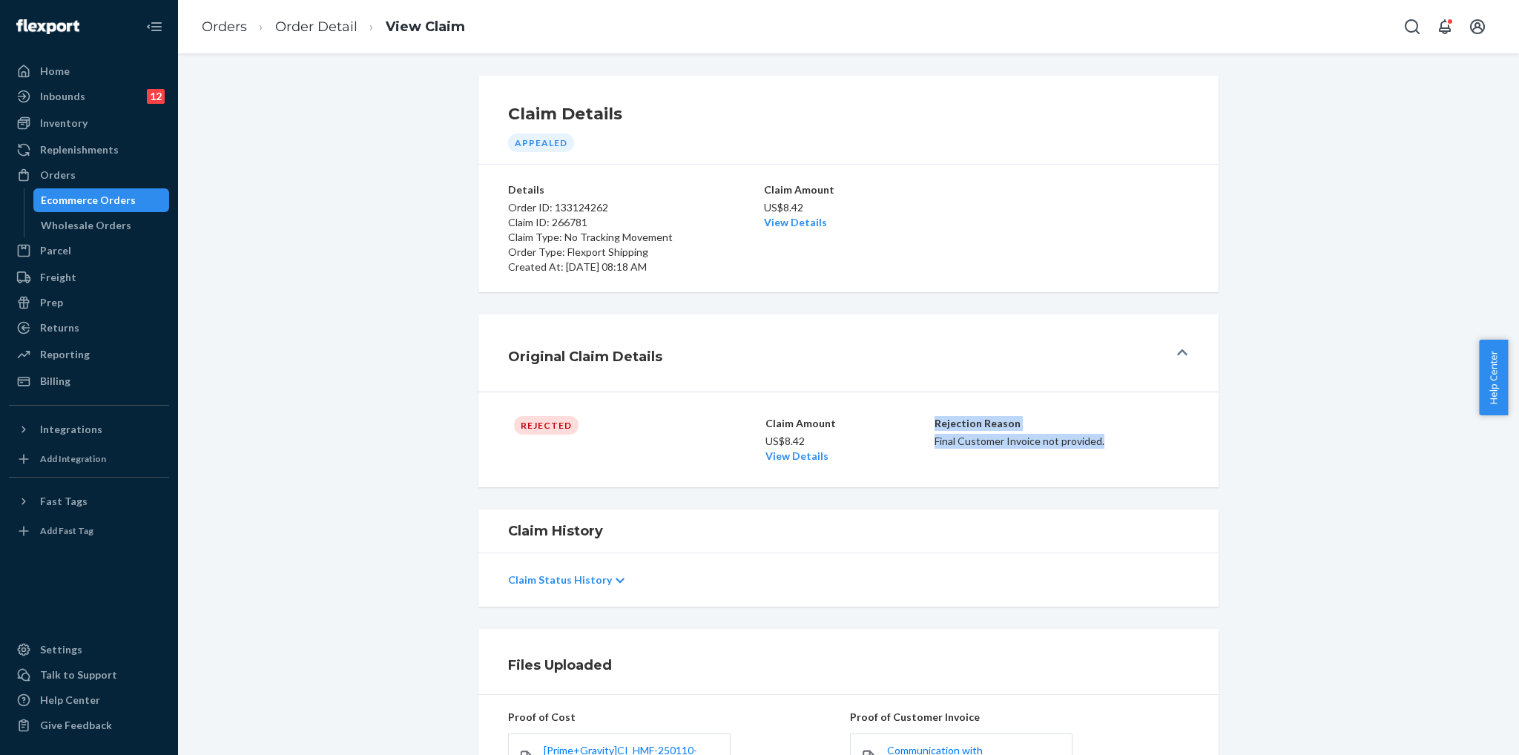
drag, startPoint x: 1103, startPoint y: 440, endPoint x: 928, endPoint y: 424, distance: 176.5
click at [928, 424] on div "Rejected Claim Amount US$8.42 View Details Rejection Reason Final Customer Invo…" at bounding box center [848, 439] width 669 height 47
copy div "Rejection Reason Final Customer Invoice not provided."
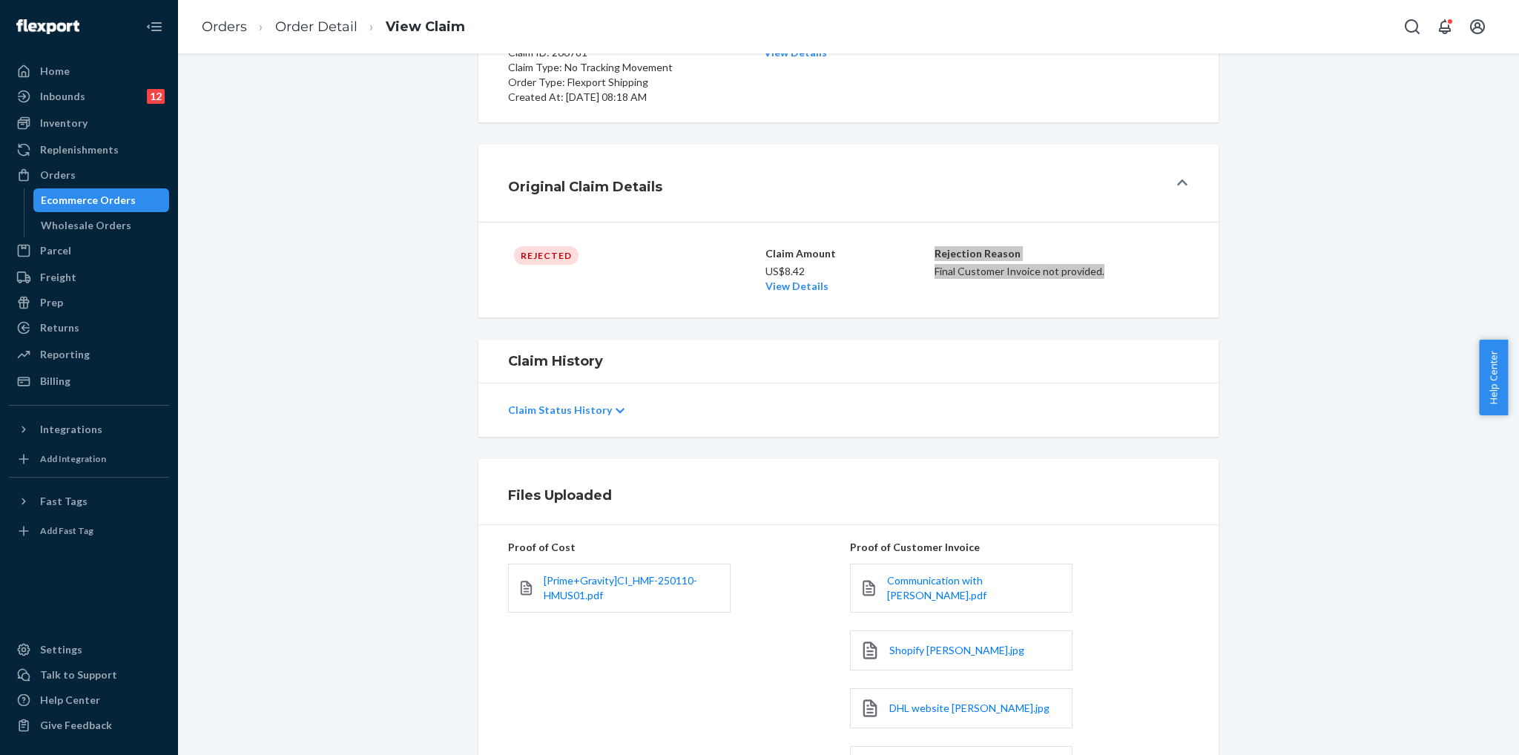
scroll to position [297, 0]
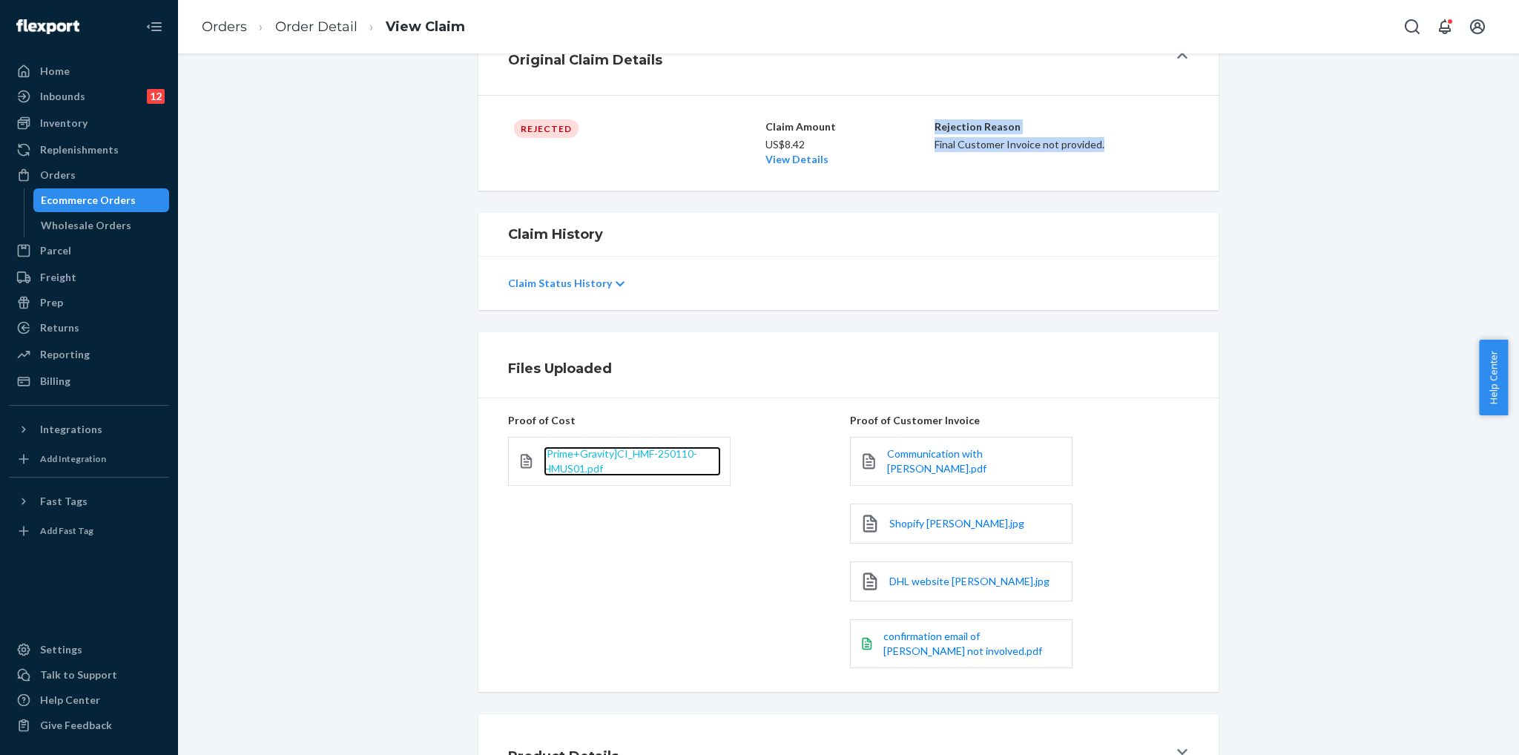
click at [659, 458] on span "[Prime+Gravity]CI_HMF-250110-HMUS01.pdf" at bounding box center [621, 460] width 154 height 27
click at [940, 533] on div "Shopify [PERSON_NAME].jpg" at bounding box center [961, 524] width 222 height 40
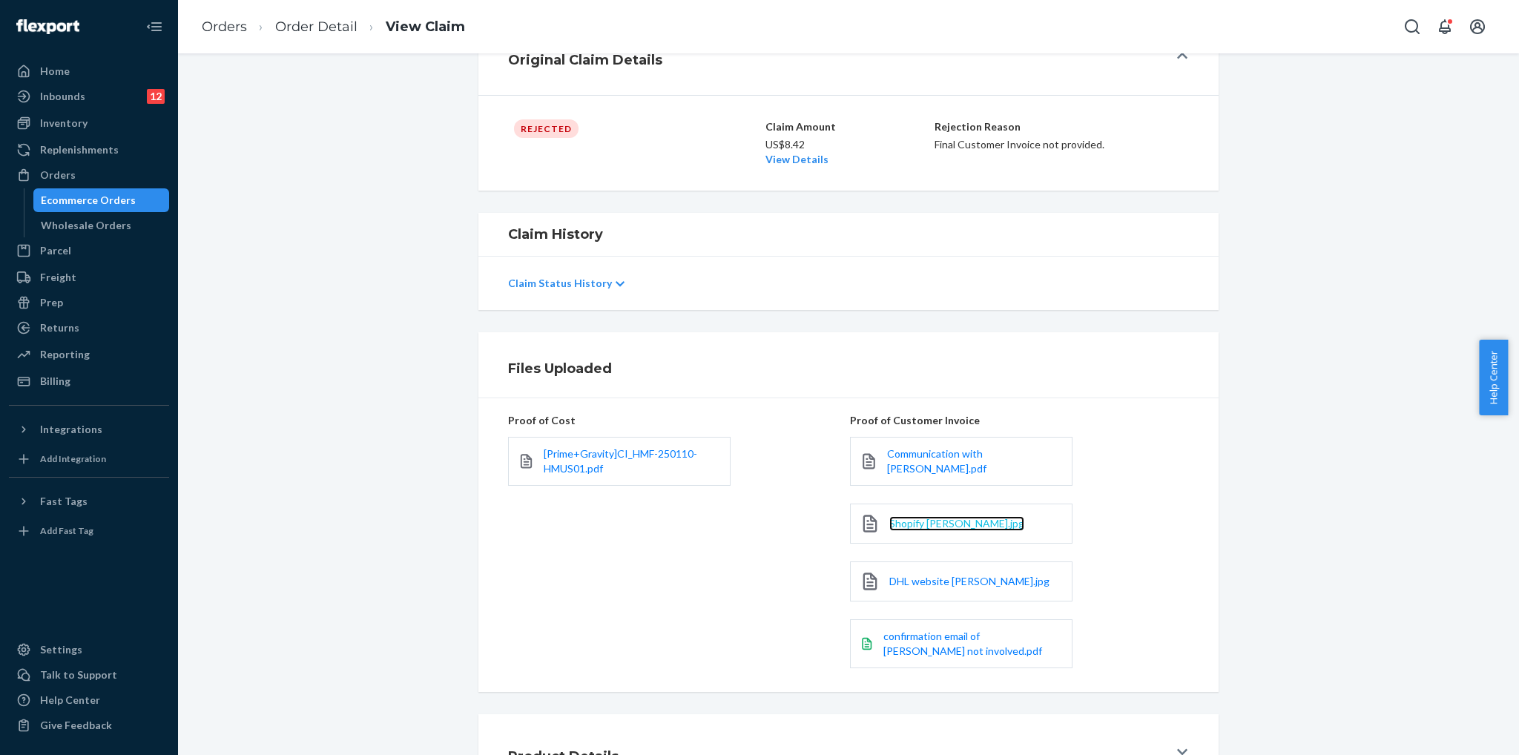
click at [941, 520] on span "Shopify [PERSON_NAME].jpg" at bounding box center [956, 523] width 135 height 13
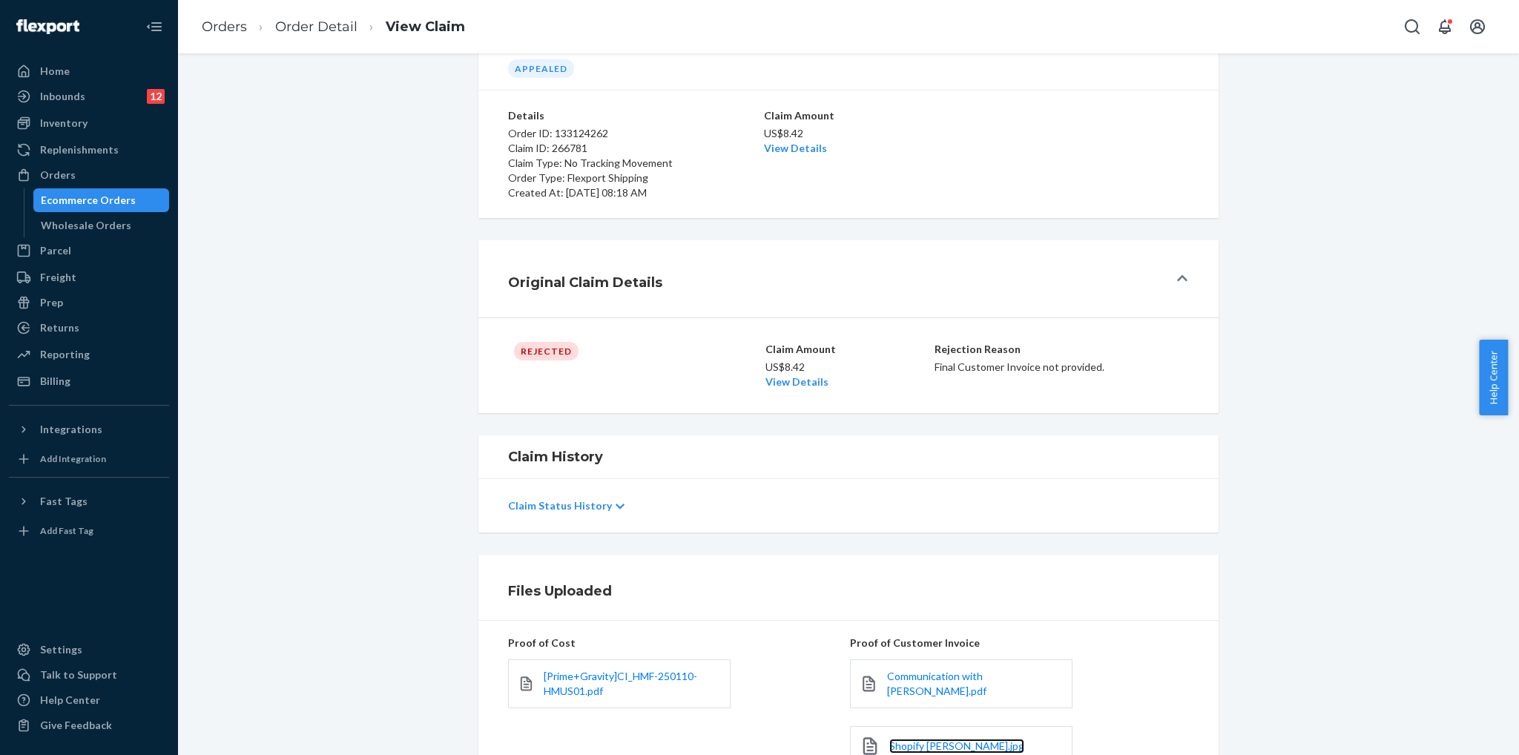
scroll to position [0, 0]
